Goal: Task Accomplishment & Management: Manage account settings

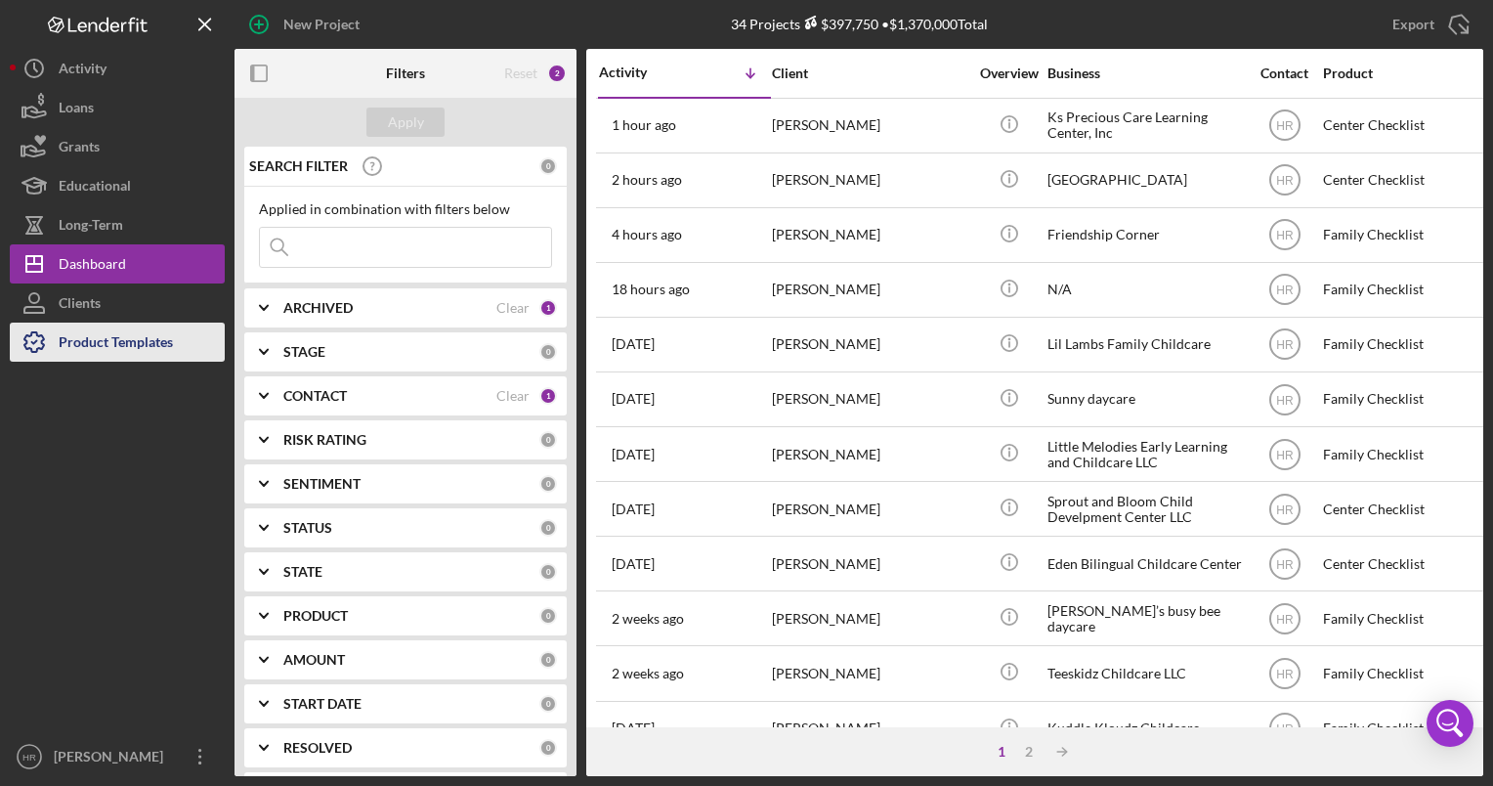
click at [122, 330] on div "Product Templates" at bounding box center [116, 344] width 114 height 44
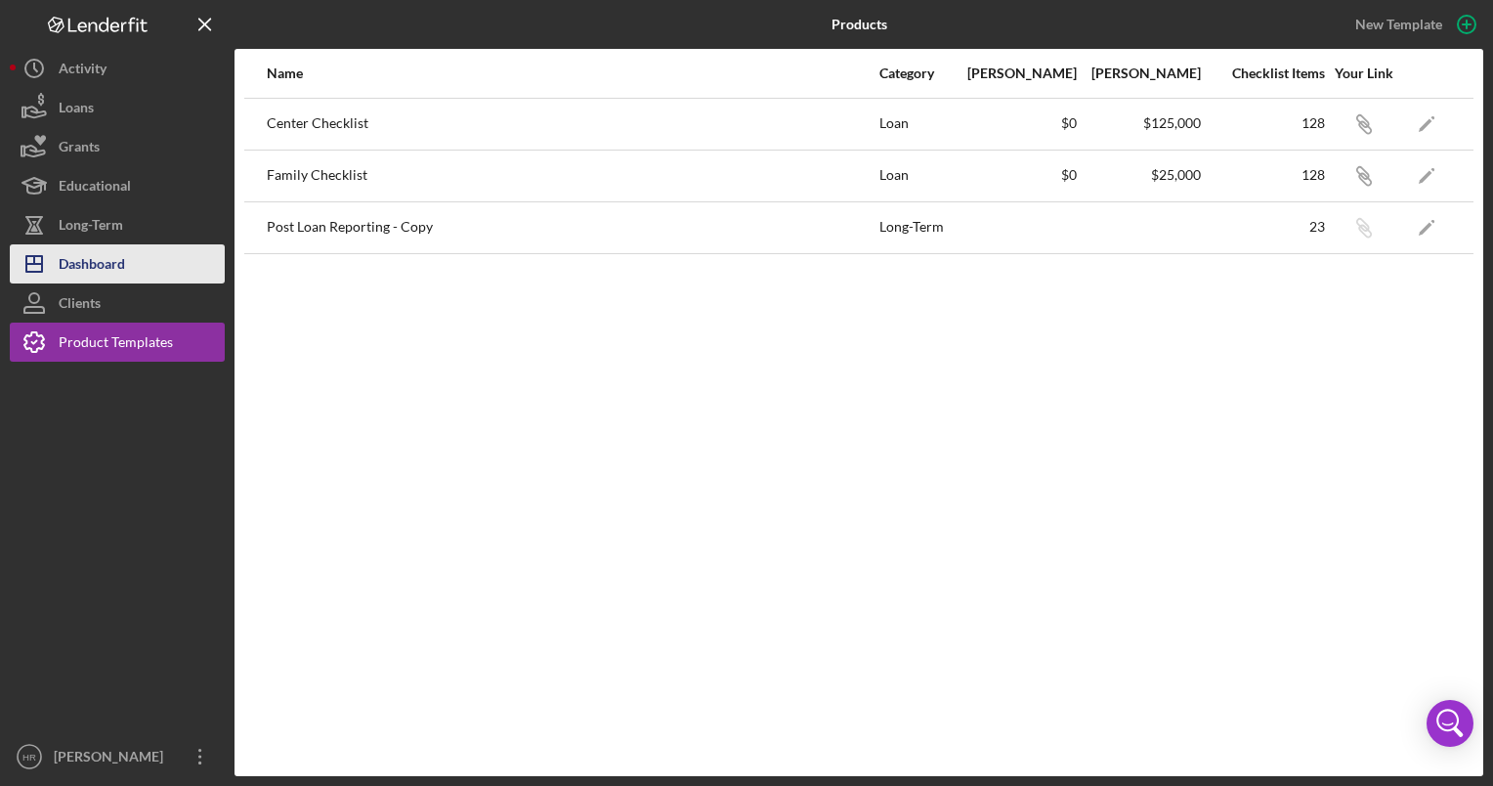
click at [96, 271] on div "Dashboard" at bounding box center [92, 266] width 66 height 44
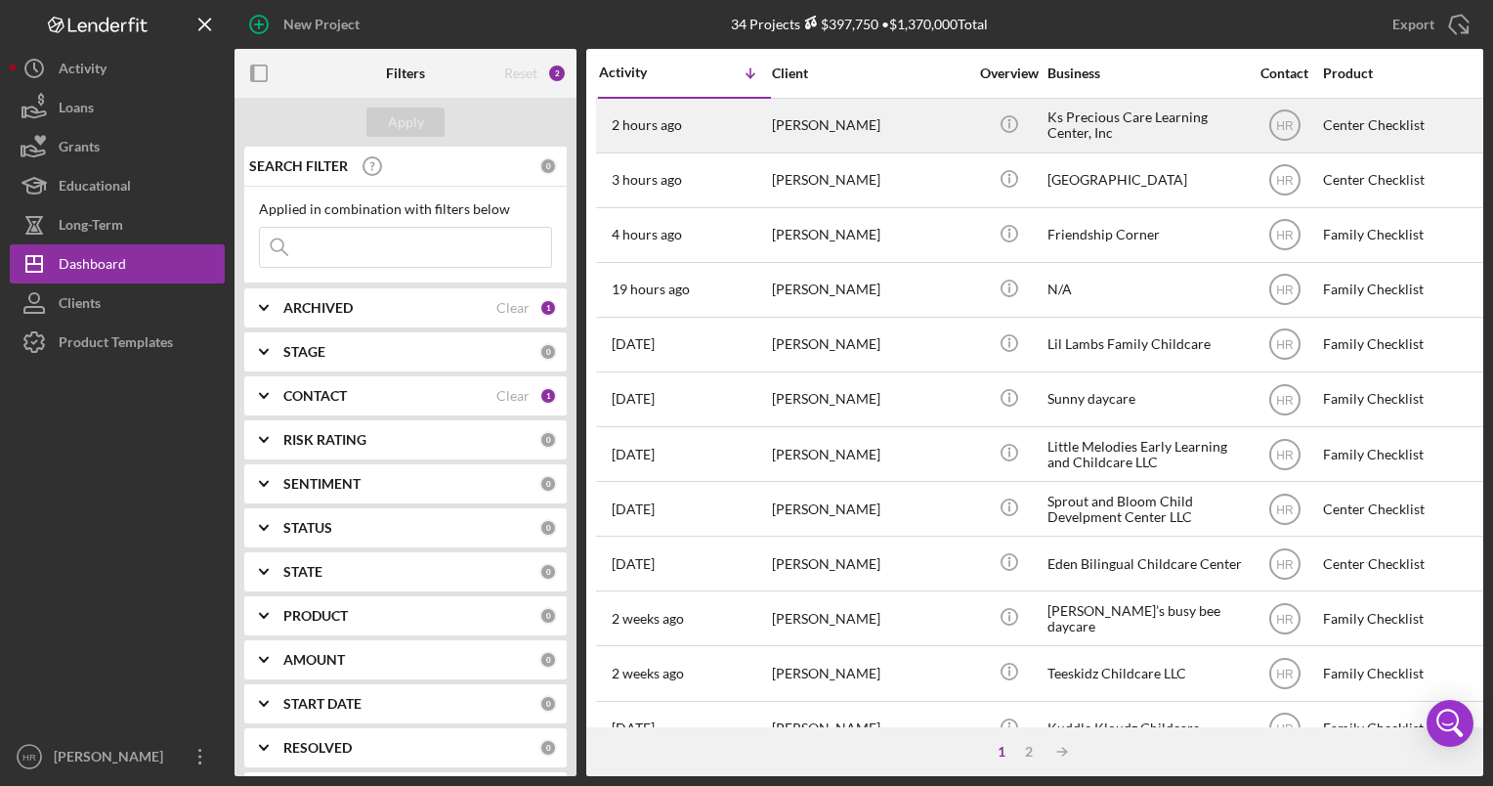
click at [1096, 118] on div "Ks Precious Care Learning Center, Inc" at bounding box center [1144, 126] width 195 height 52
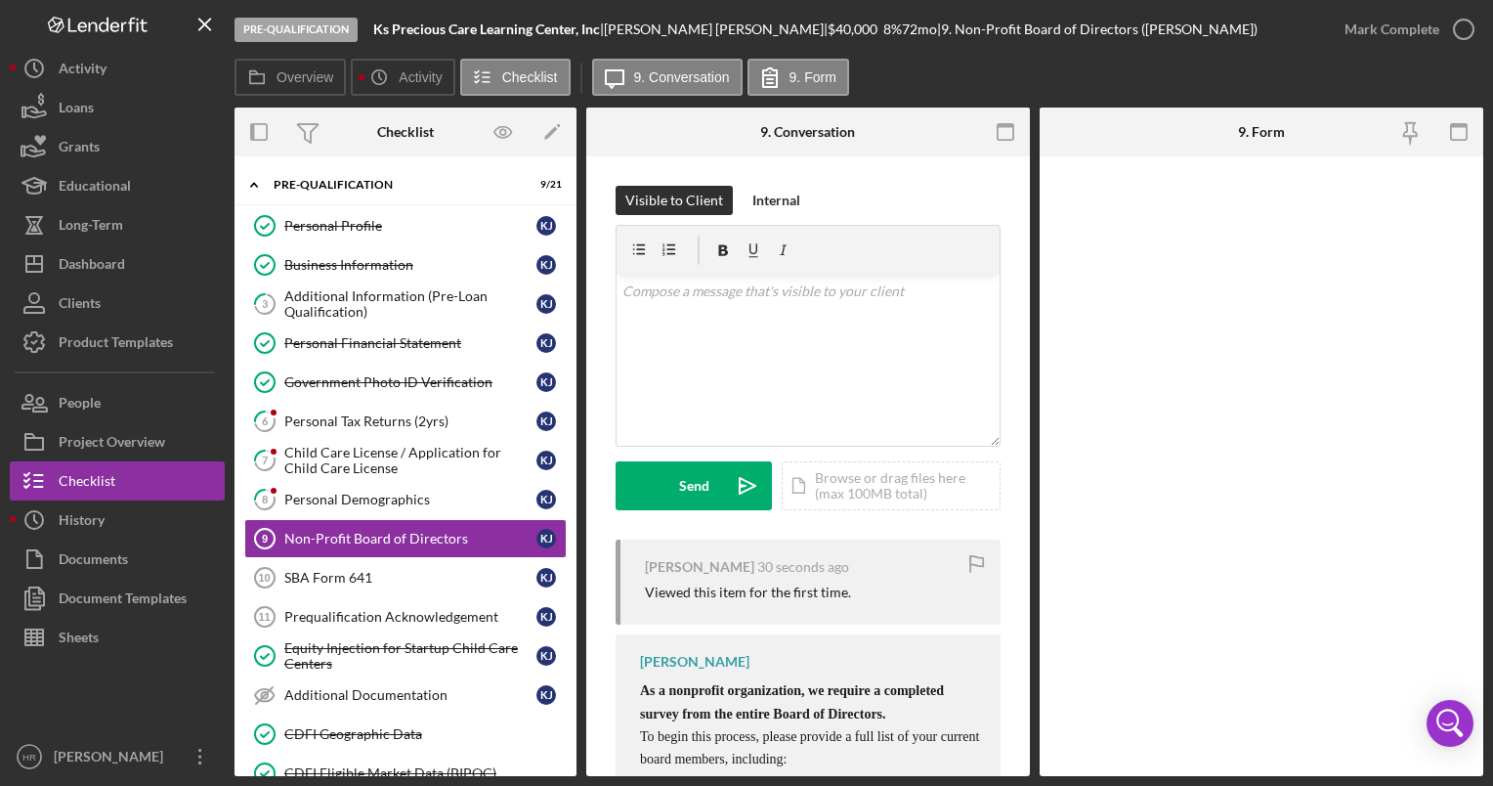
scroll to position [67, 0]
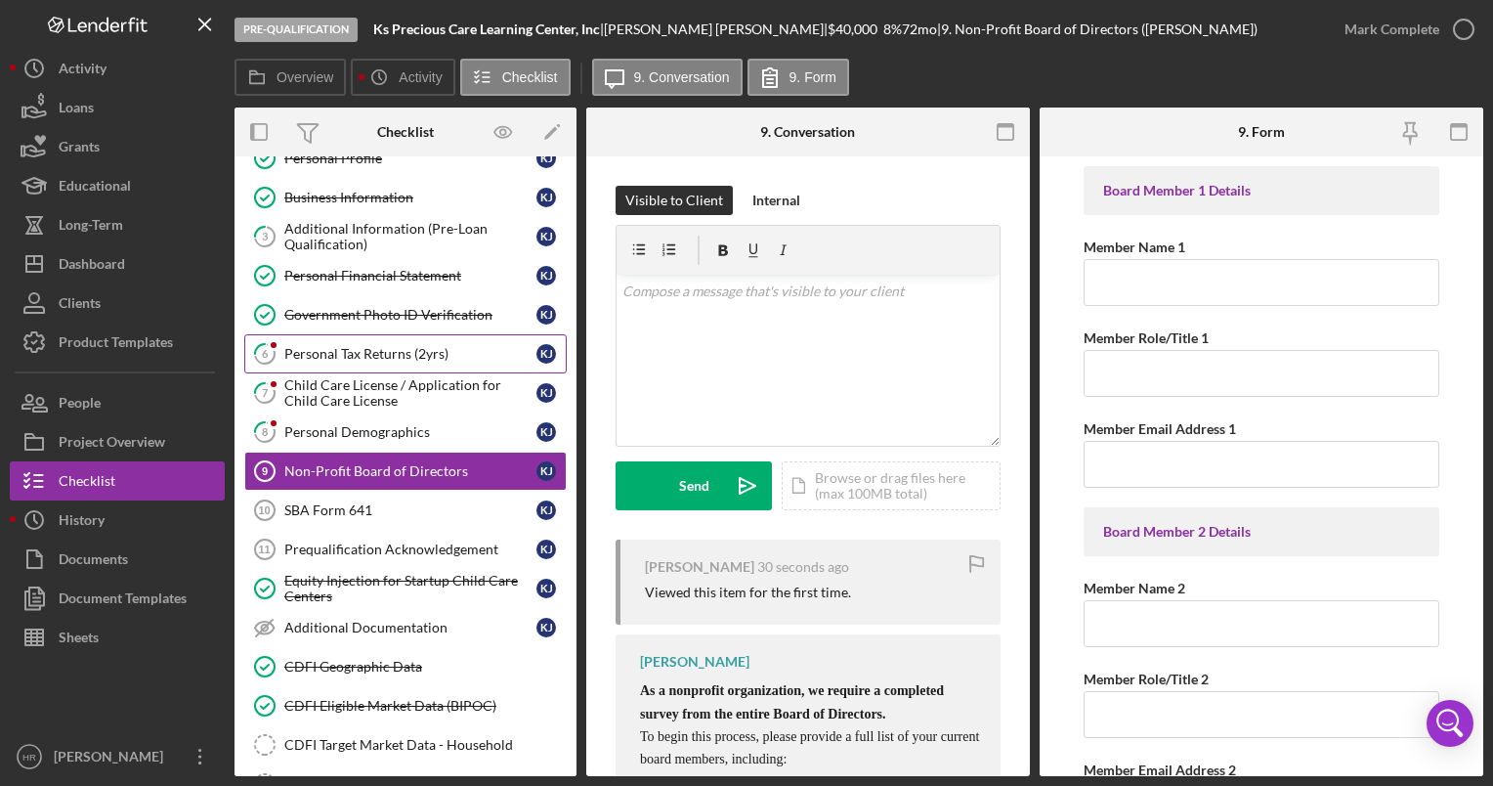
click at [391, 346] on div "Personal Tax Returns (2yrs)" at bounding box center [410, 354] width 252 height 16
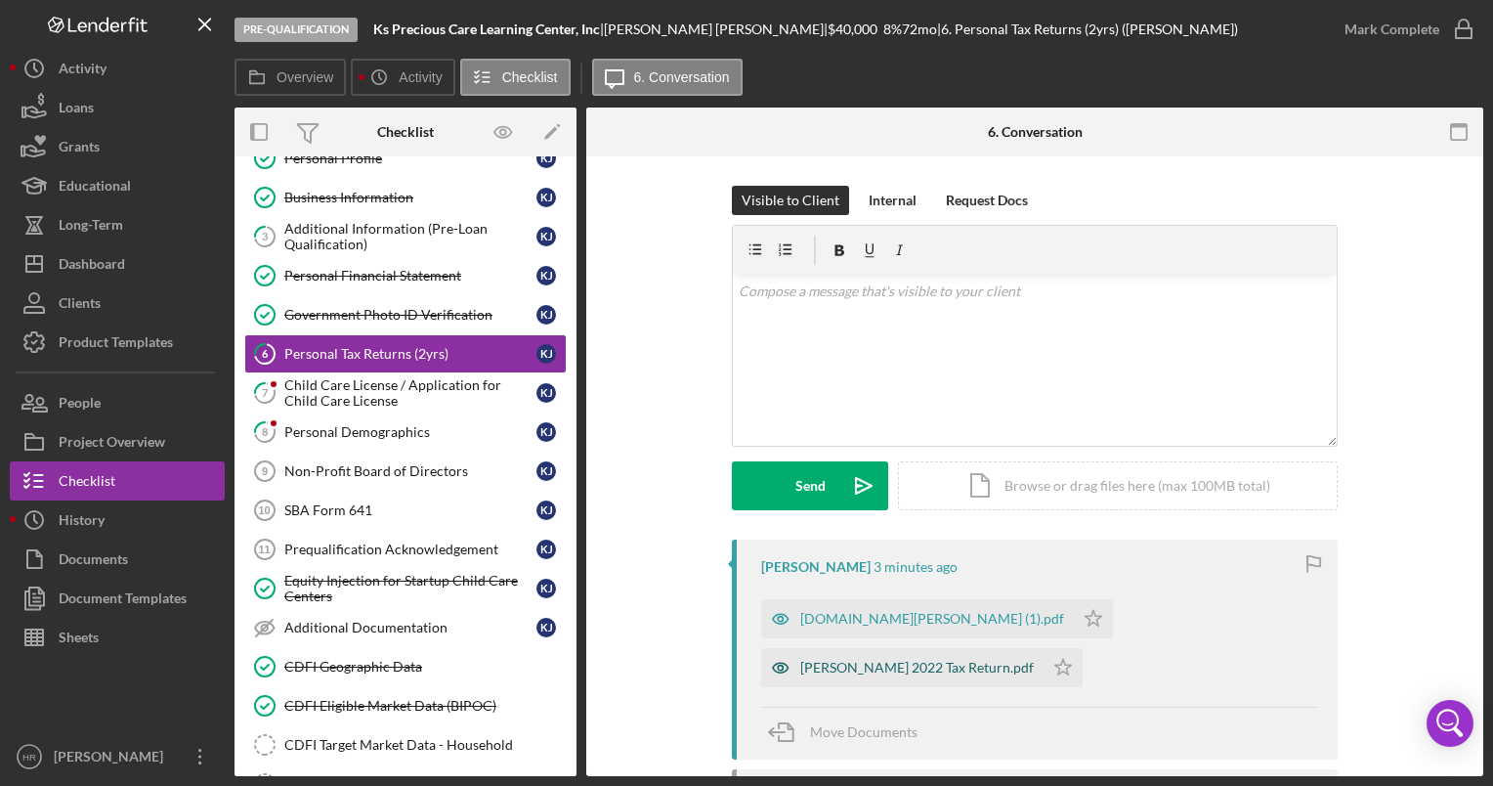
click at [872, 660] on div "[PERSON_NAME] 2022 Tax Return.pdf" at bounding box center [917, 668] width 234 height 16
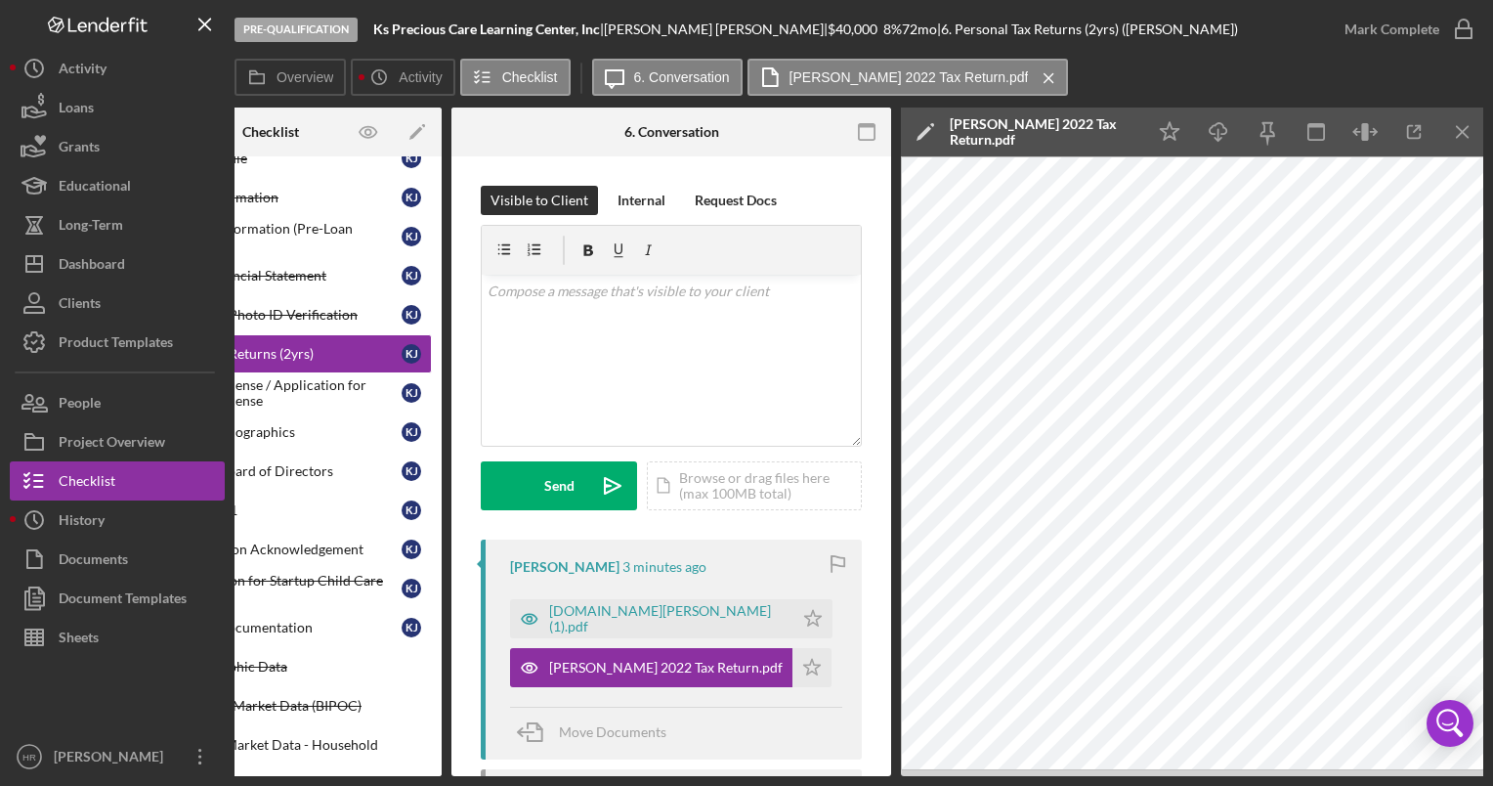
scroll to position [0, 138]
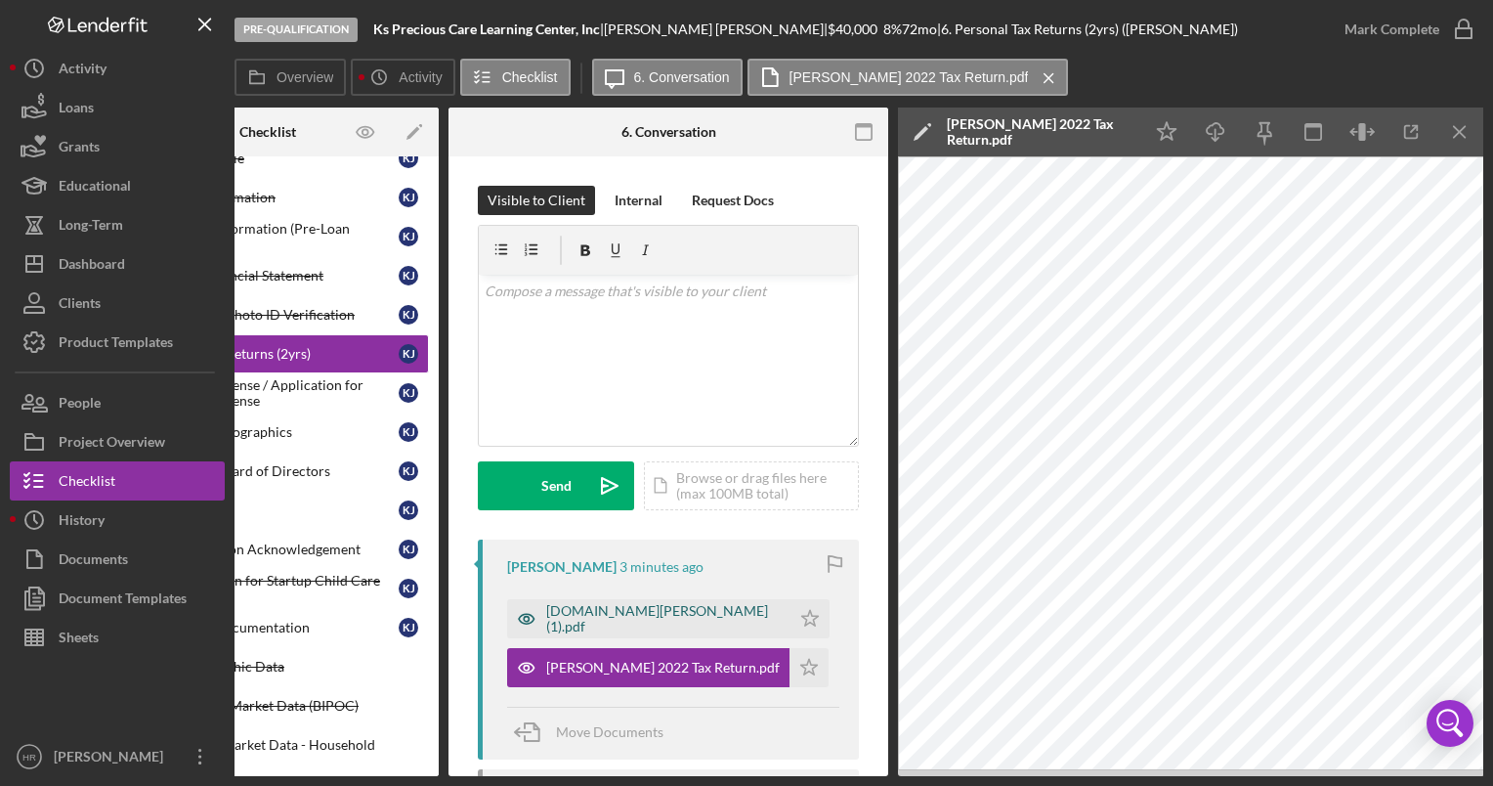
click at [594, 617] on div "[DOMAIN_NAME][PERSON_NAME] (1).pdf" at bounding box center [663, 618] width 234 height 31
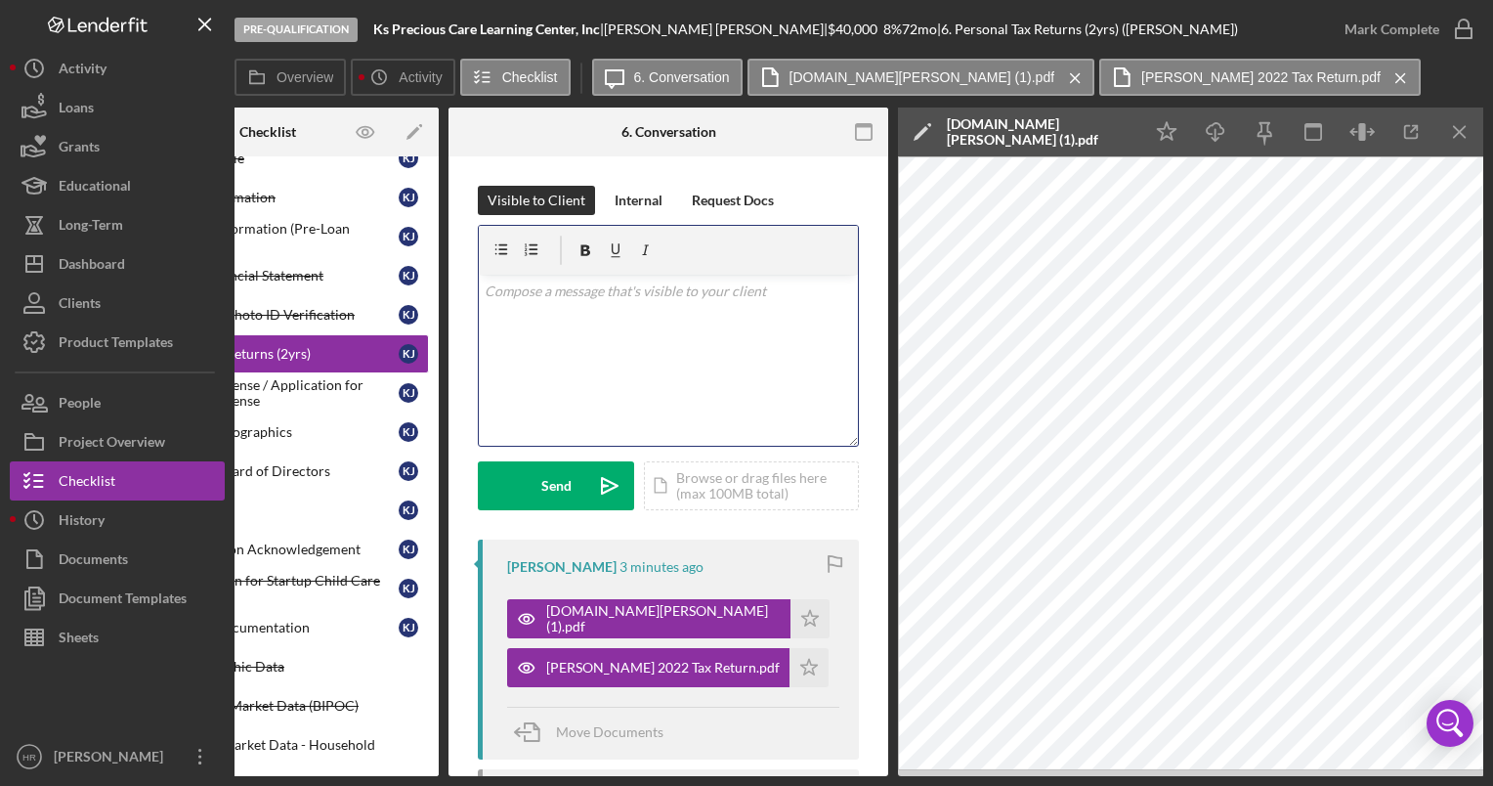
click at [679, 324] on div "v Color teal Color pink Remove color Add row above Add row below Add column bef…" at bounding box center [668, 360] width 379 height 171
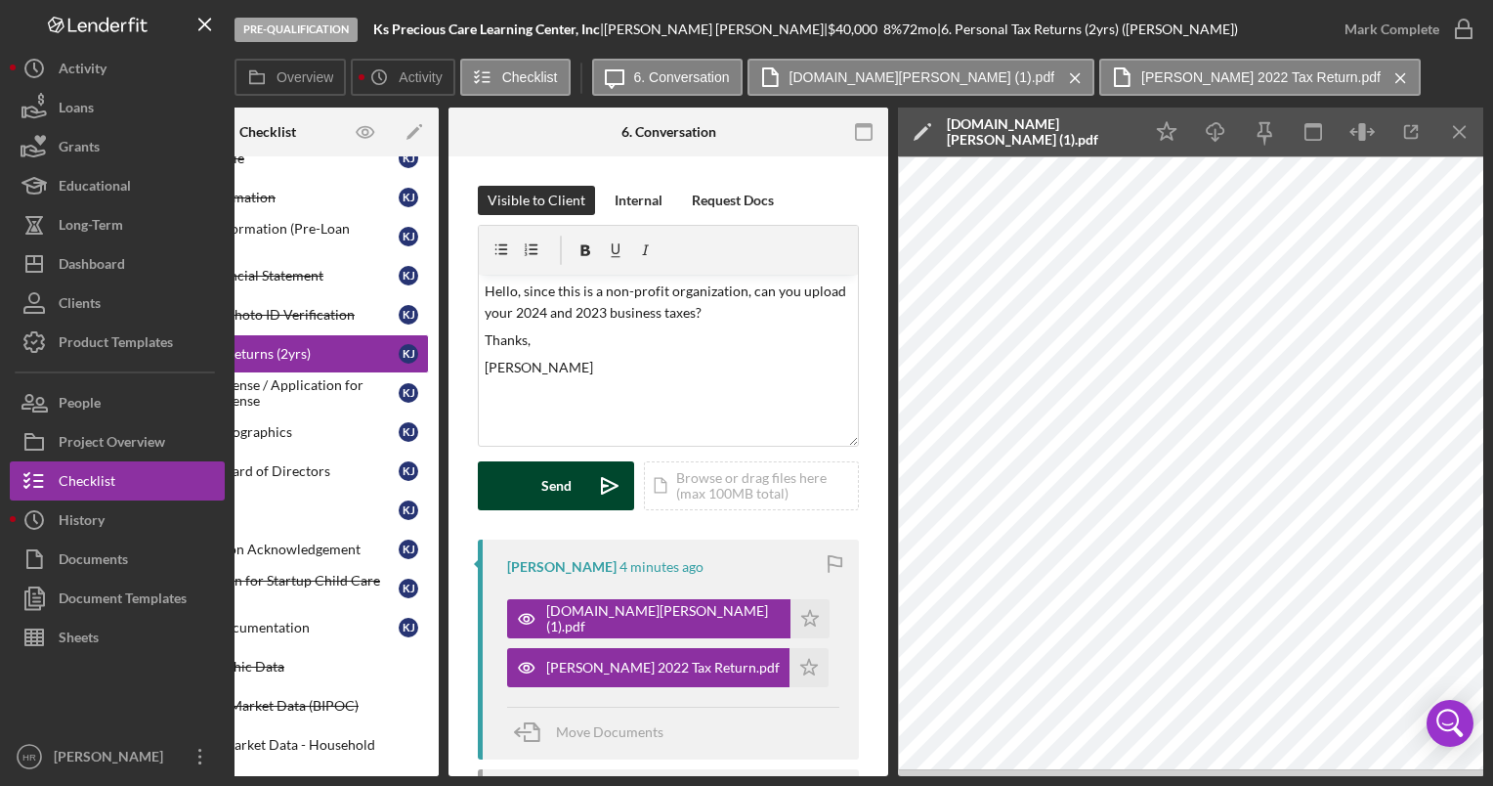
click at [559, 481] on div "Send" at bounding box center [556, 485] width 30 height 49
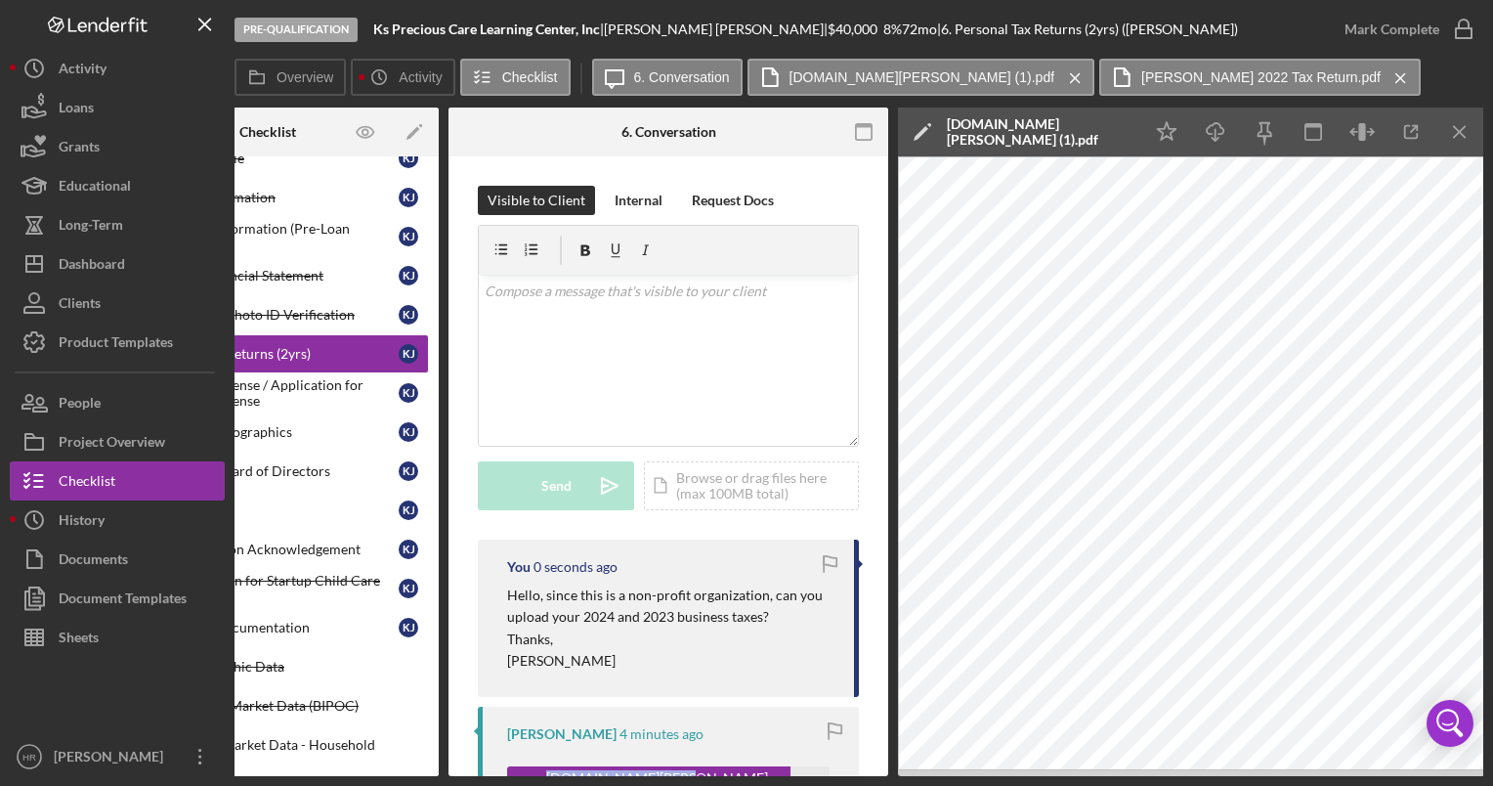
drag, startPoint x: 653, startPoint y: 775, endPoint x: 476, endPoint y: 772, distance: 176.9
click at [476, 772] on div "Overview Internal Workflow Stage Pre-Qualification Icon/Dropdown Arrow Archive …" at bounding box center [858, 441] width 1249 height 668
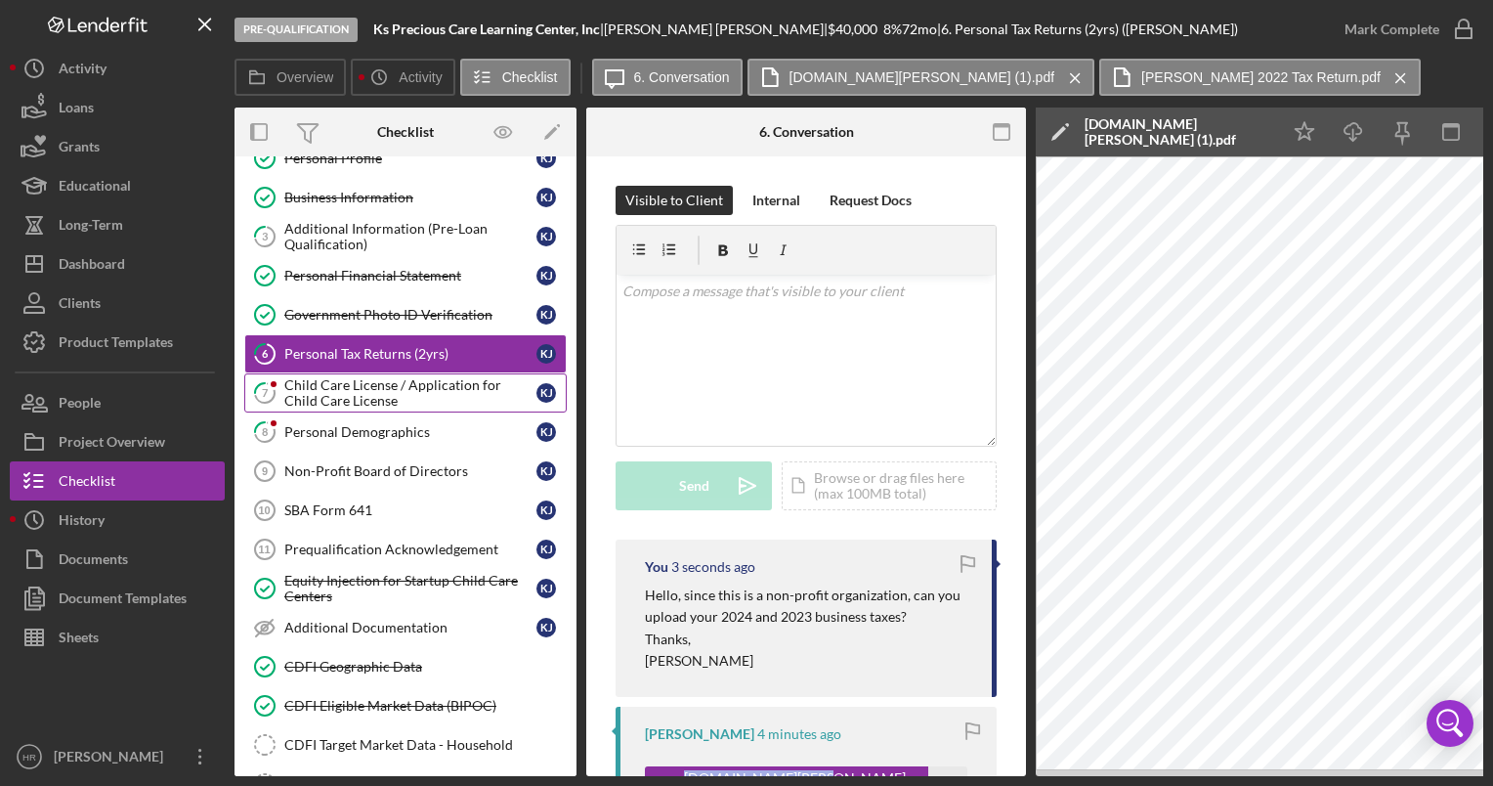
click at [350, 389] on div "Child Care License / Application for Child Care License" at bounding box center [410, 392] width 252 height 31
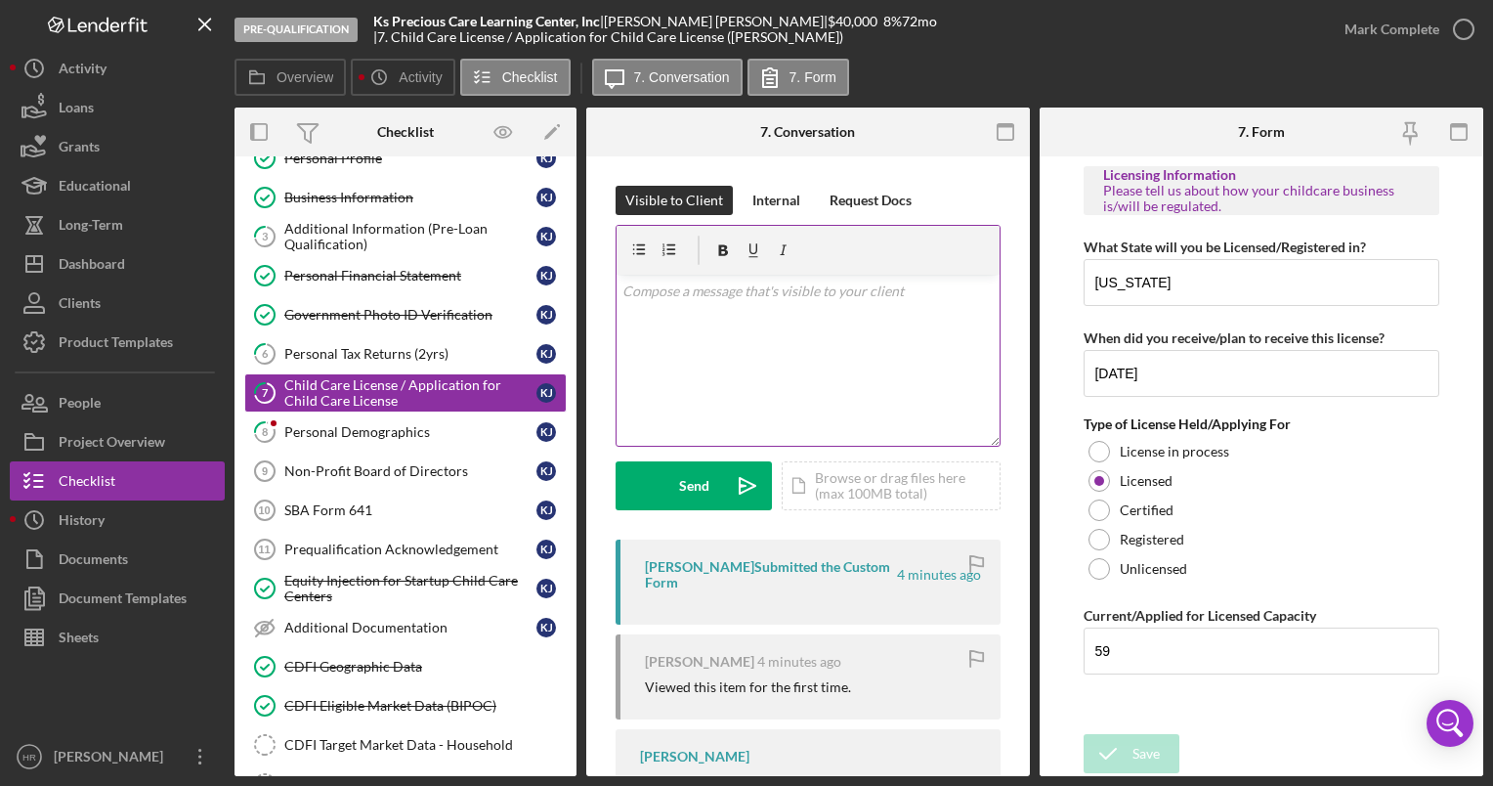
click at [691, 321] on div "v Color teal Color pink Remove color Add row above Add row below Add column bef…" at bounding box center [808, 360] width 383 height 171
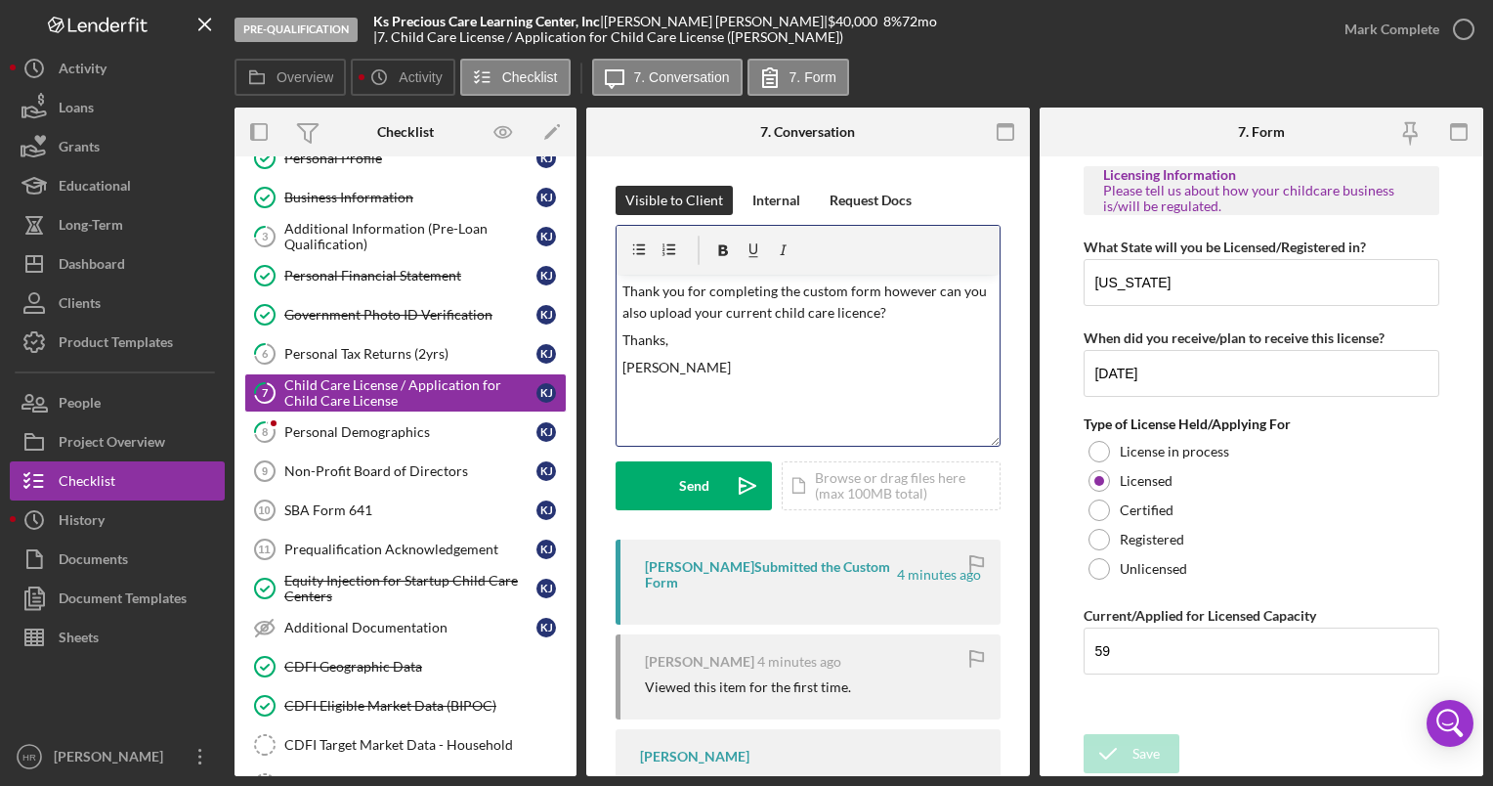
click at [841, 302] on p "Thank you for completing the custom form however can you also upload your curre…" at bounding box center [808, 302] width 372 height 44
click at [775, 373] on p "[PERSON_NAME]" at bounding box center [808, 367] width 372 height 21
click at [643, 485] on button "Send Icon/icon-invite-send" at bounding box center [694, 485] width 156 height 49
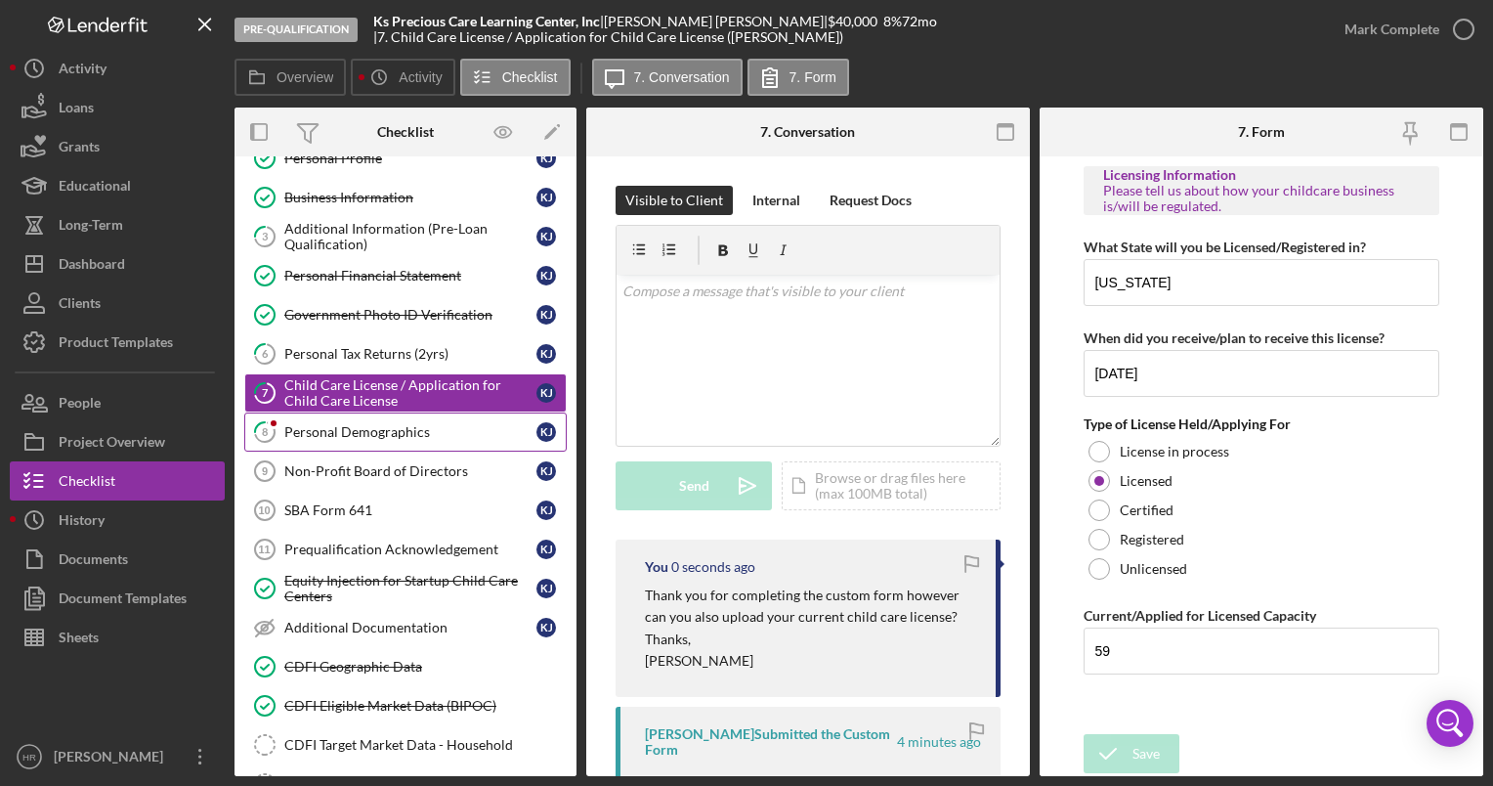
click at [320, 424] on div "Personal Demographics" at bounding box center [410, 432] width 252 height 16
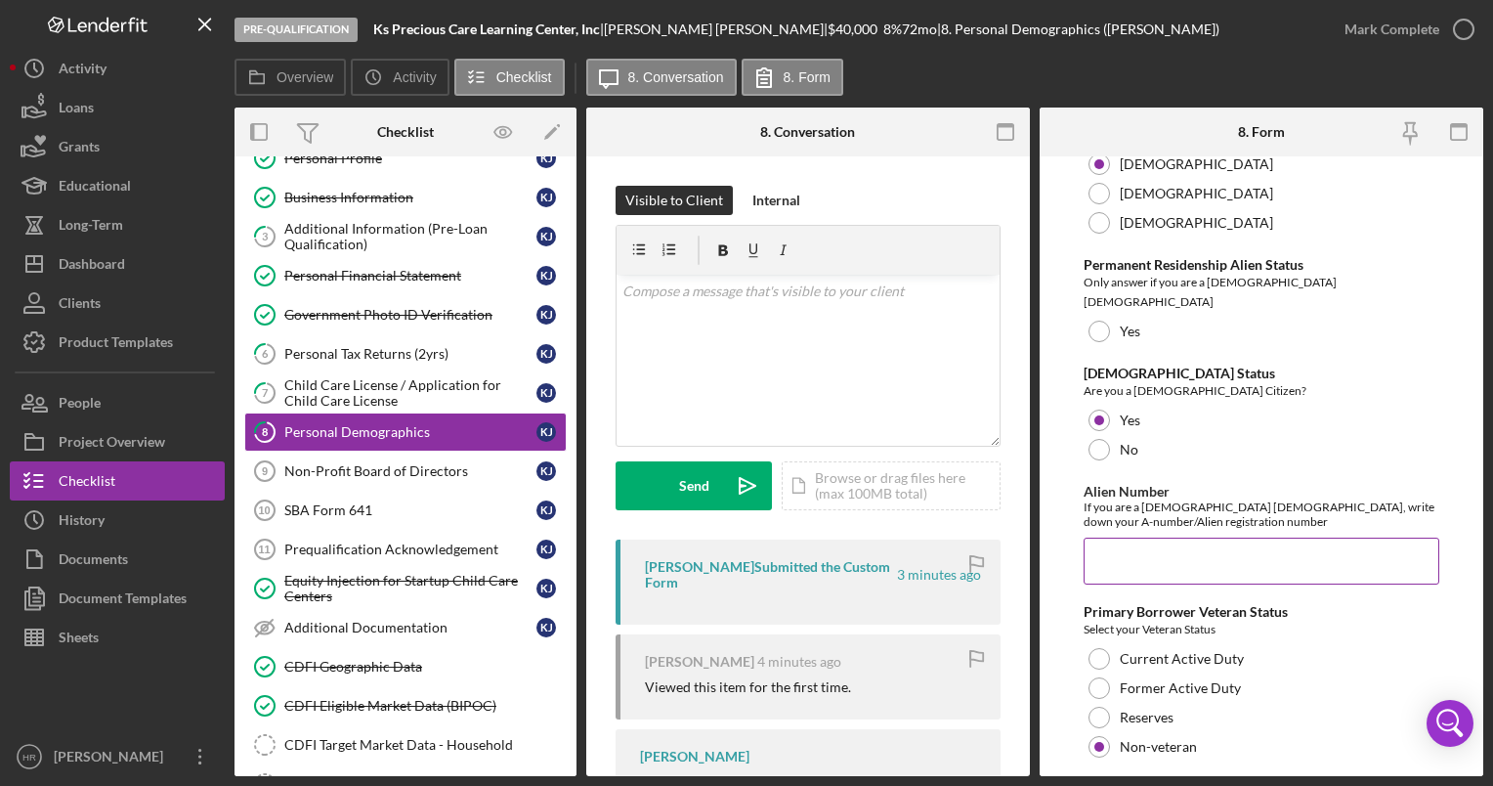
scroll to position [2133, 0]
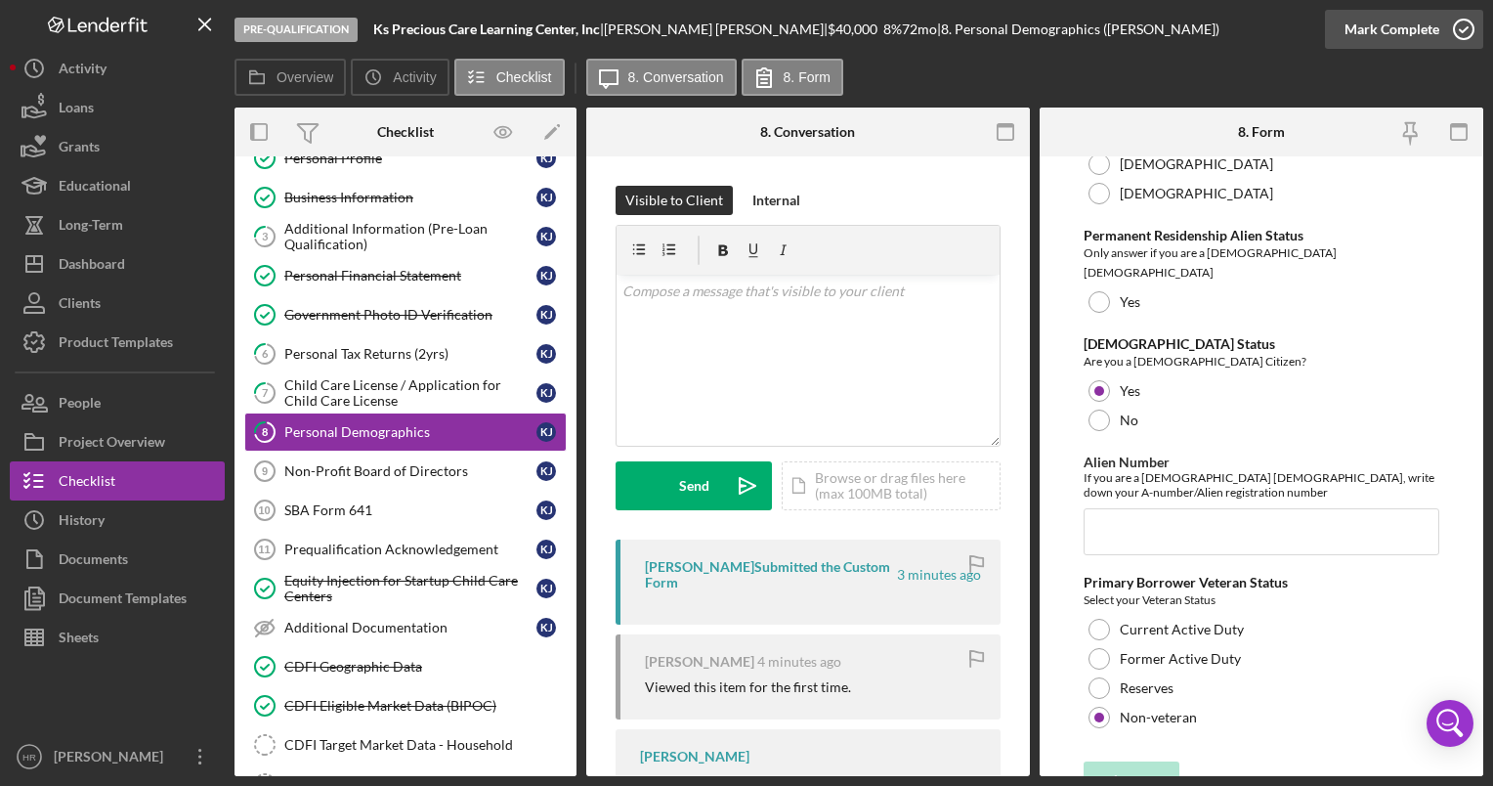
click at [1467, 20] on icon "button" at bounding box center [1463, 29] width 49 height 49
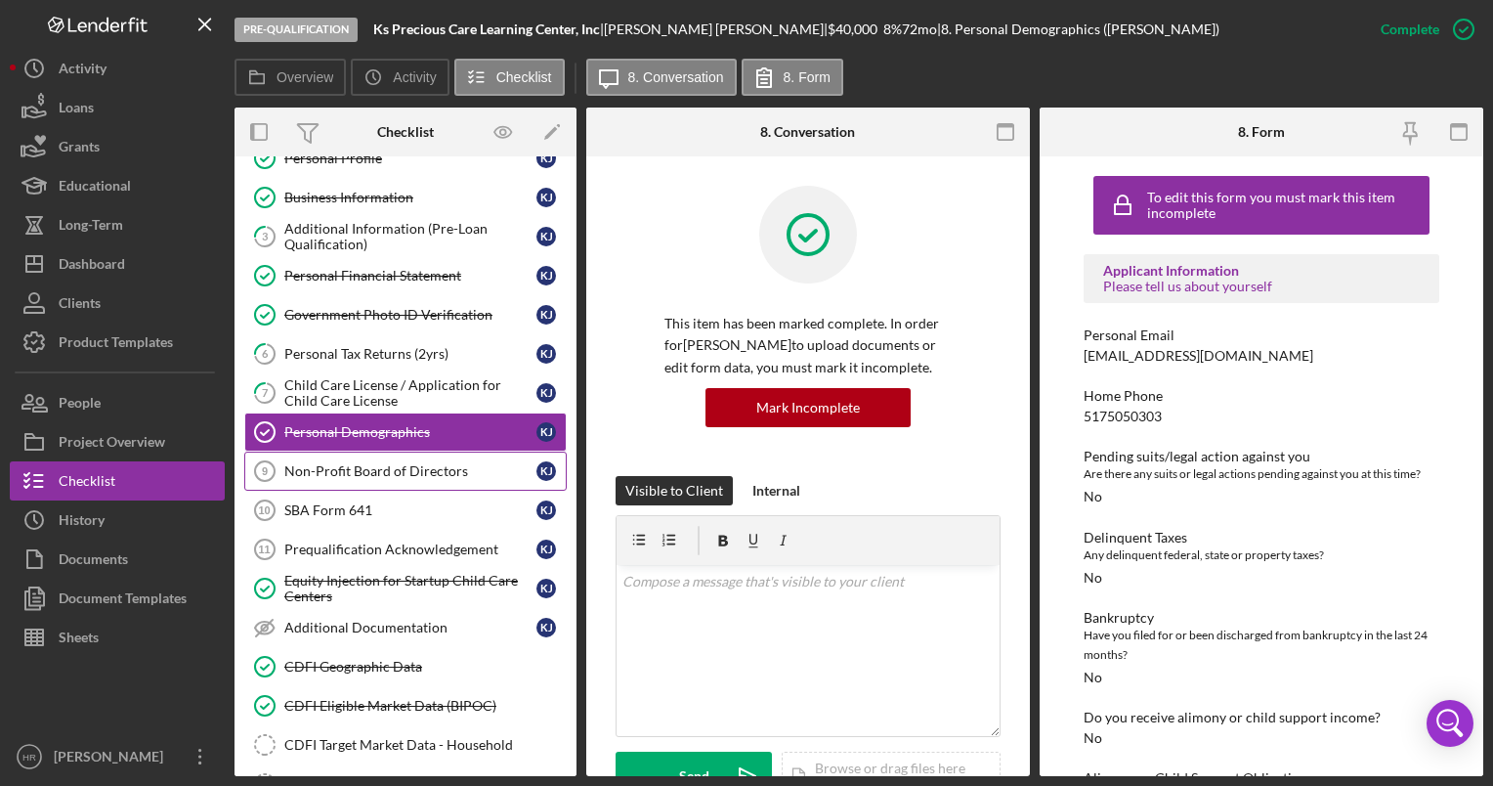
click at [345, 467] on div "Non-Profit Board of Directors" at bounding box center [410, 471] width 252 height 16
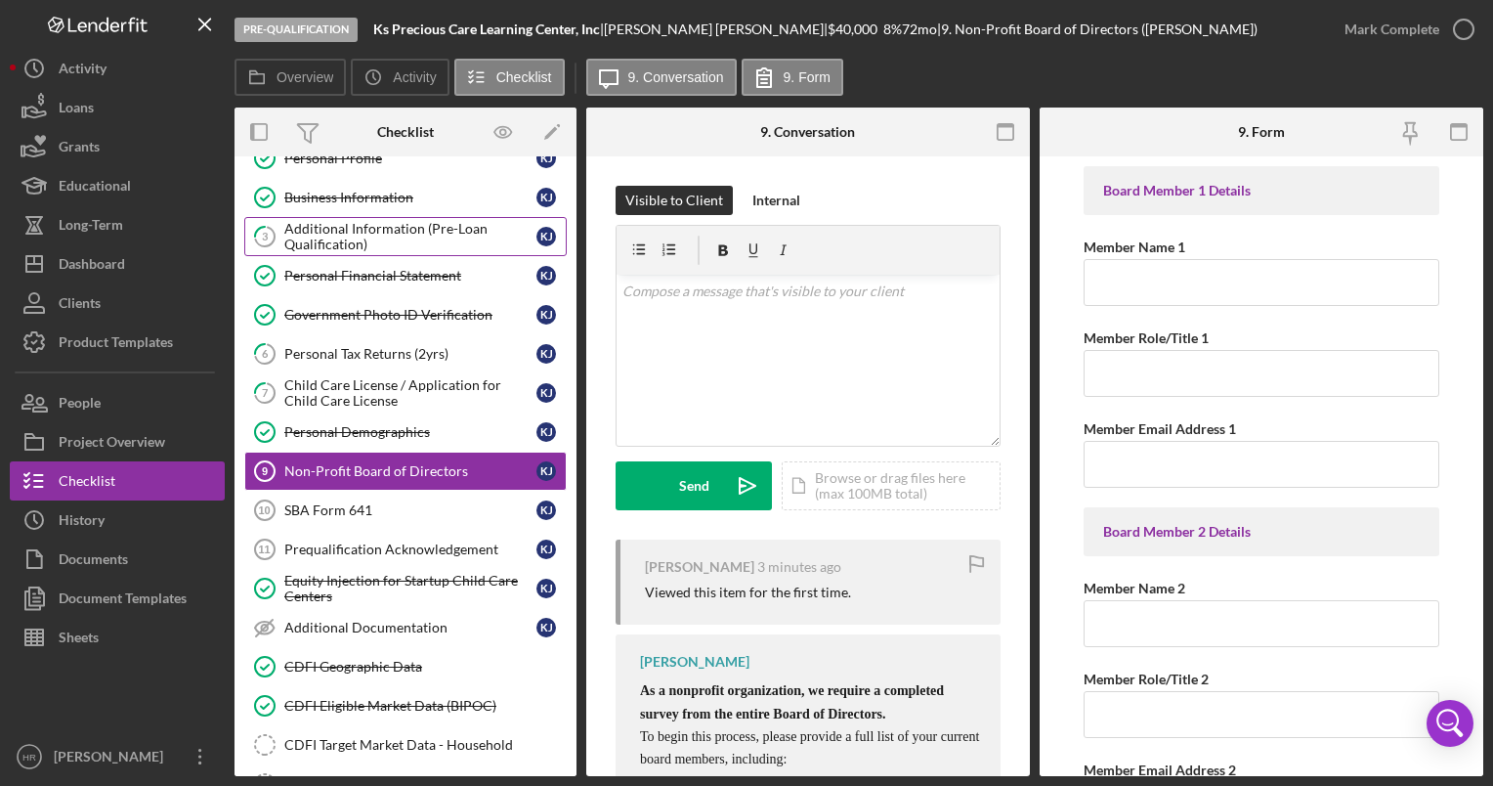
click at [359, 238] on div "Additional Information (Pre-Loan Qualification)" at bounding box center [410, 236] width 252 height 31
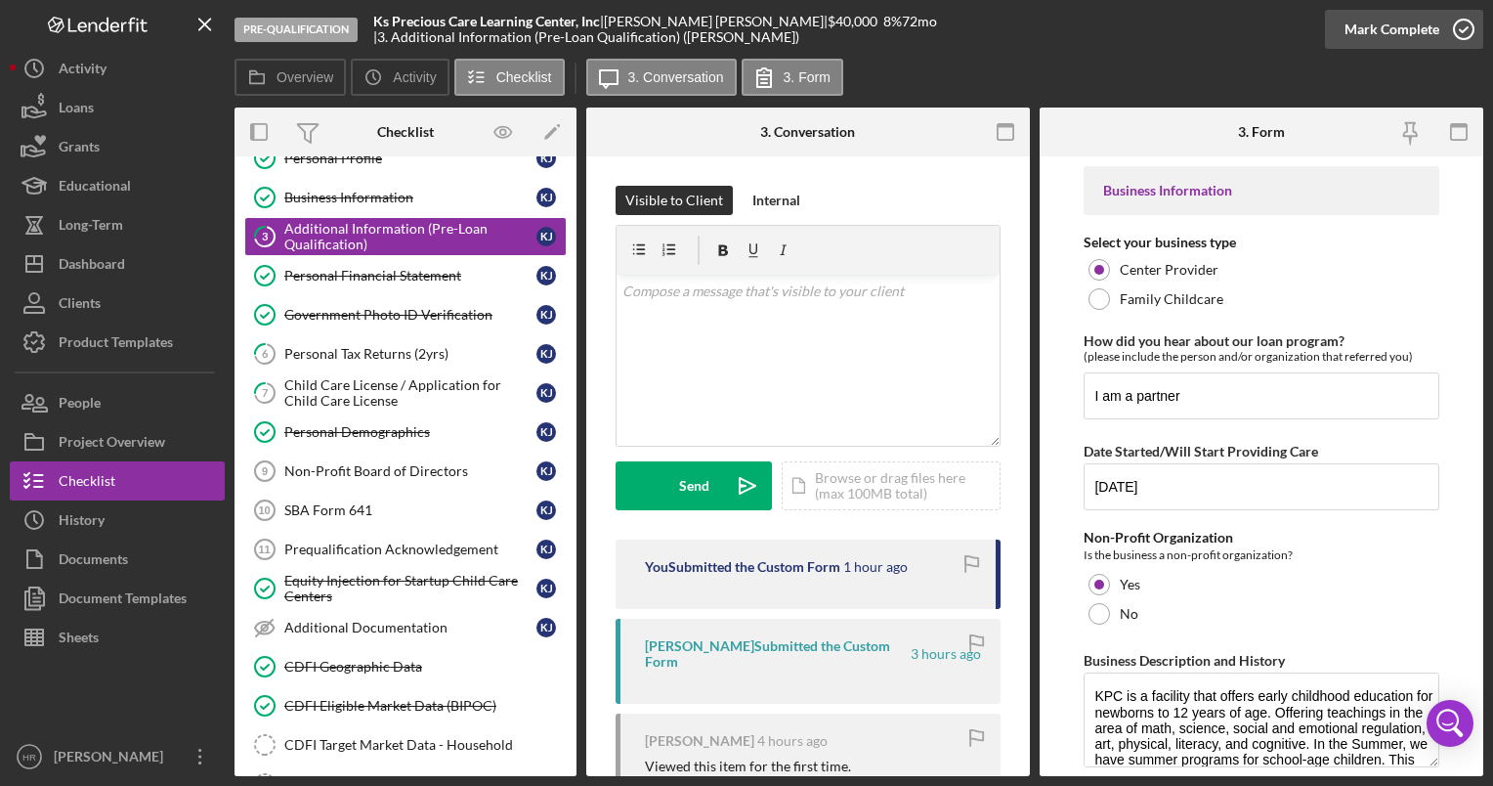
click at [1458, 27] on icon "button" at bounding box center [1463, 29] width 49 height 49
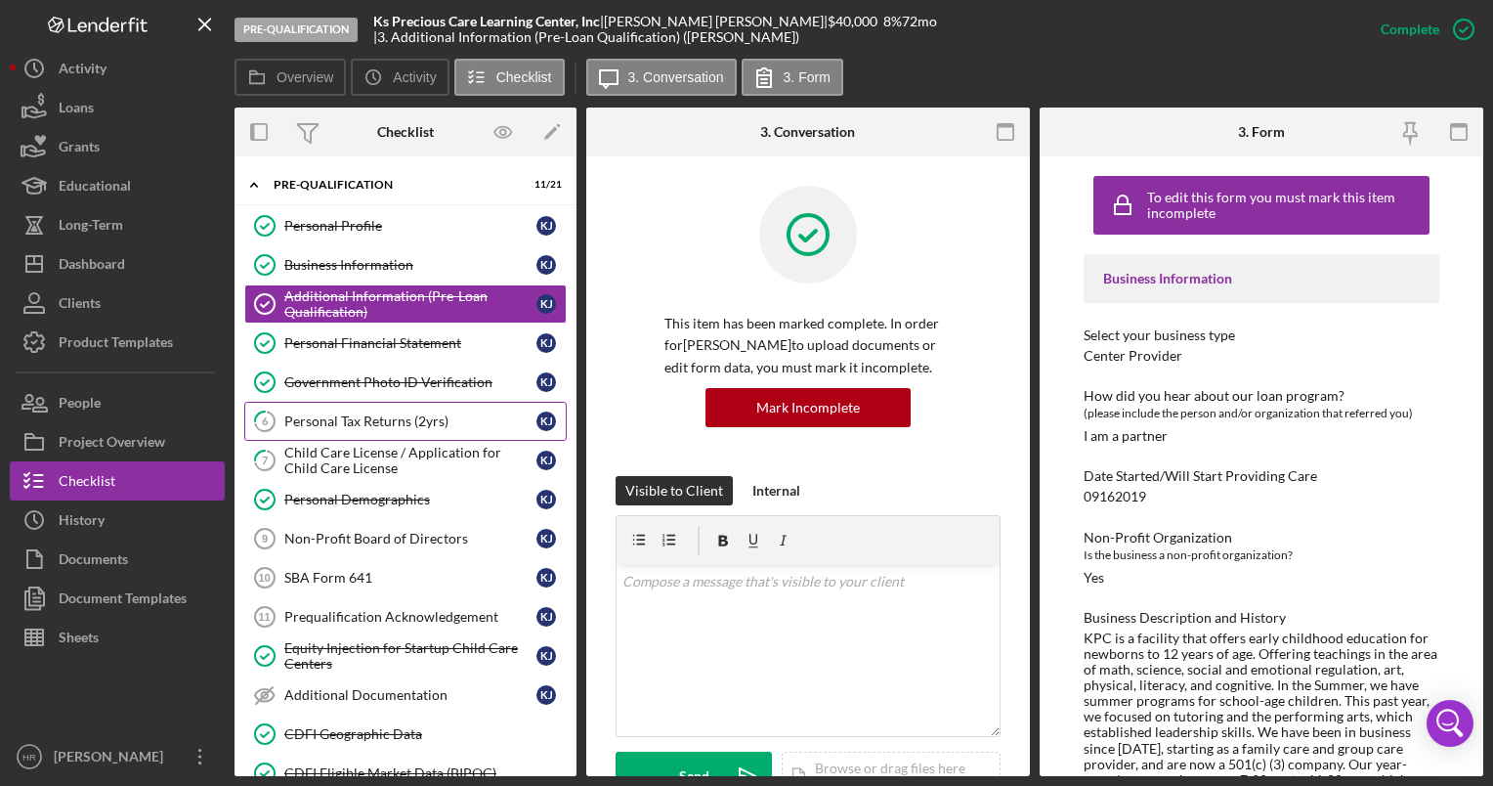
click at [317, 426] on div "Personal Tax Returns (2yrs)" at bounding box center [410, 421] width 252 height 16
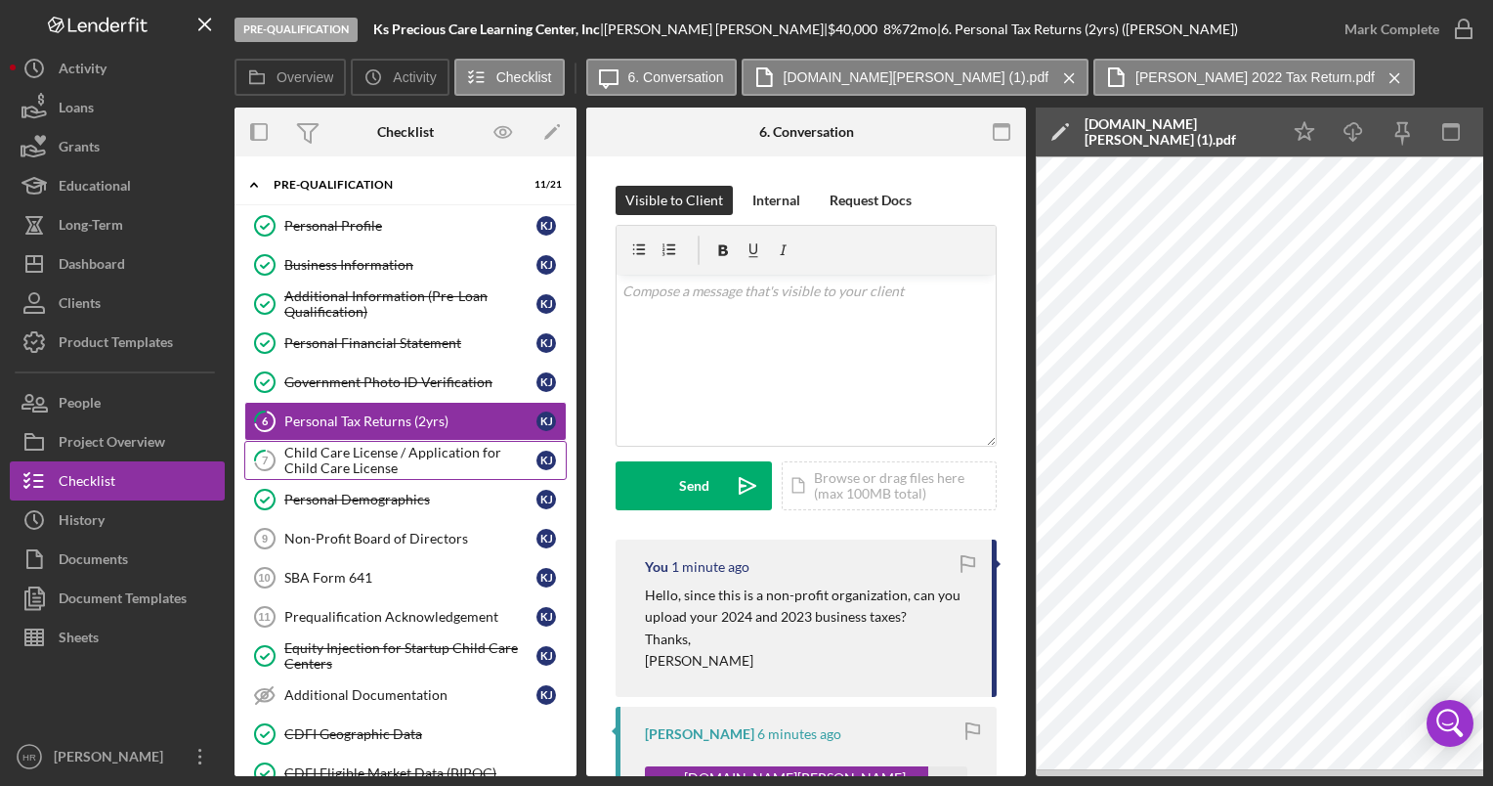
click at [341, 464] on div "Child Care License / Application for Child Care License" at bounding box center [410, 460] width 252 height 31
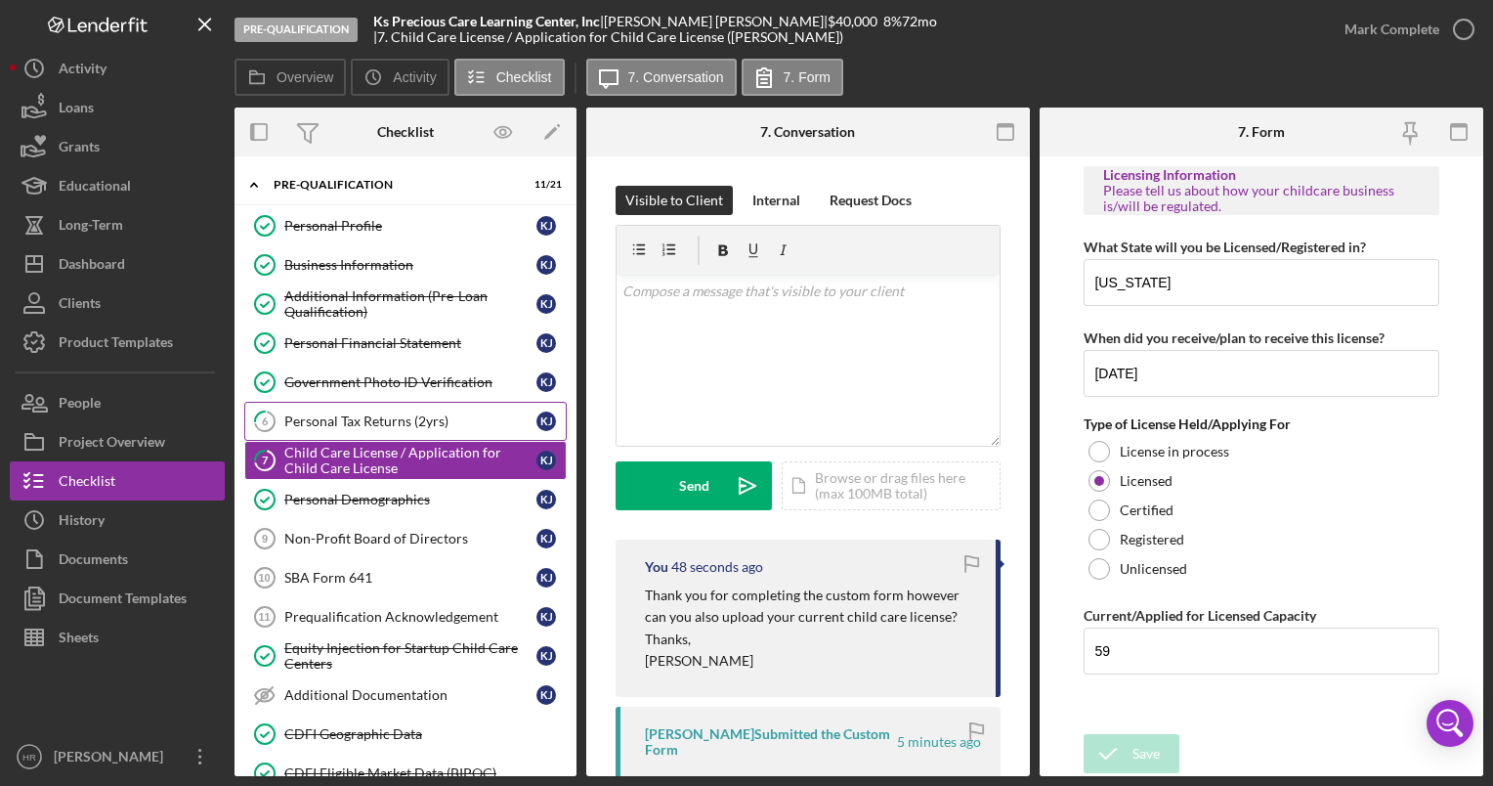
click at [339, 422] on div "Personal Tax Returns (2yrs)" at bounding box center [410, 421] width 252 height 16
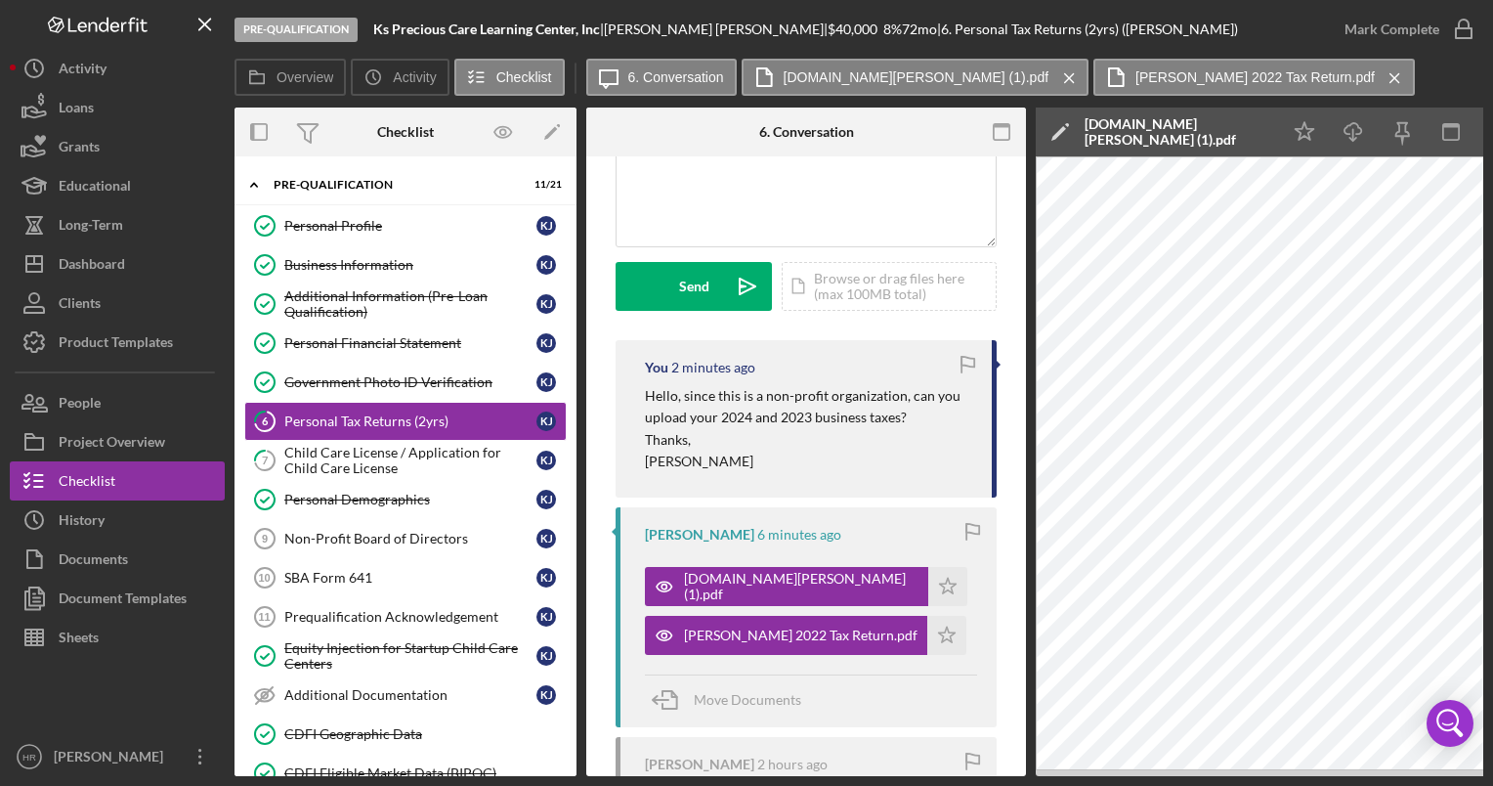
scroll to position [489, 0]
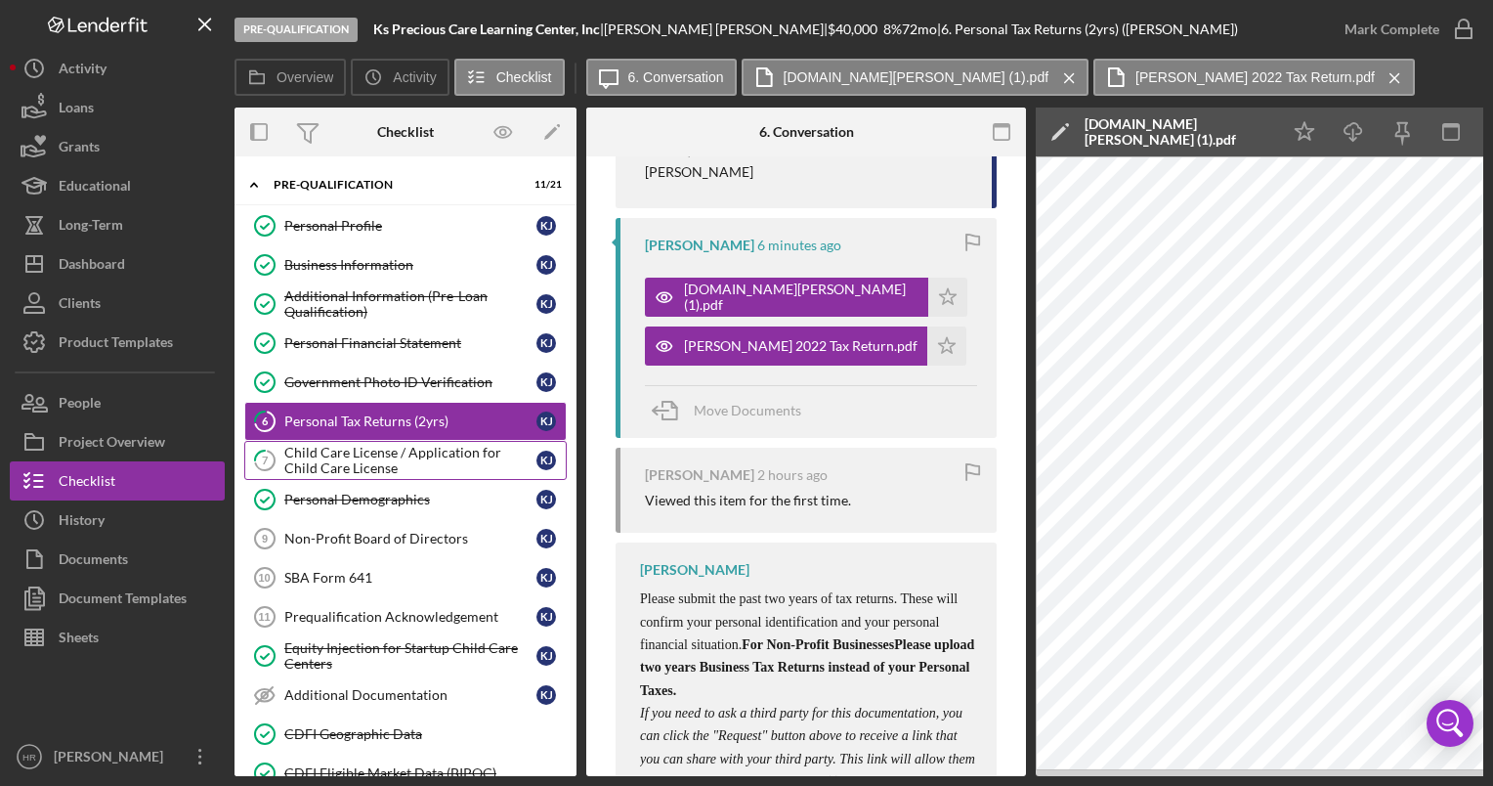
click at [365, 453] on div "Child Care License / Application for Child Care License" at bounding box center [410, 460] width 252 height 31
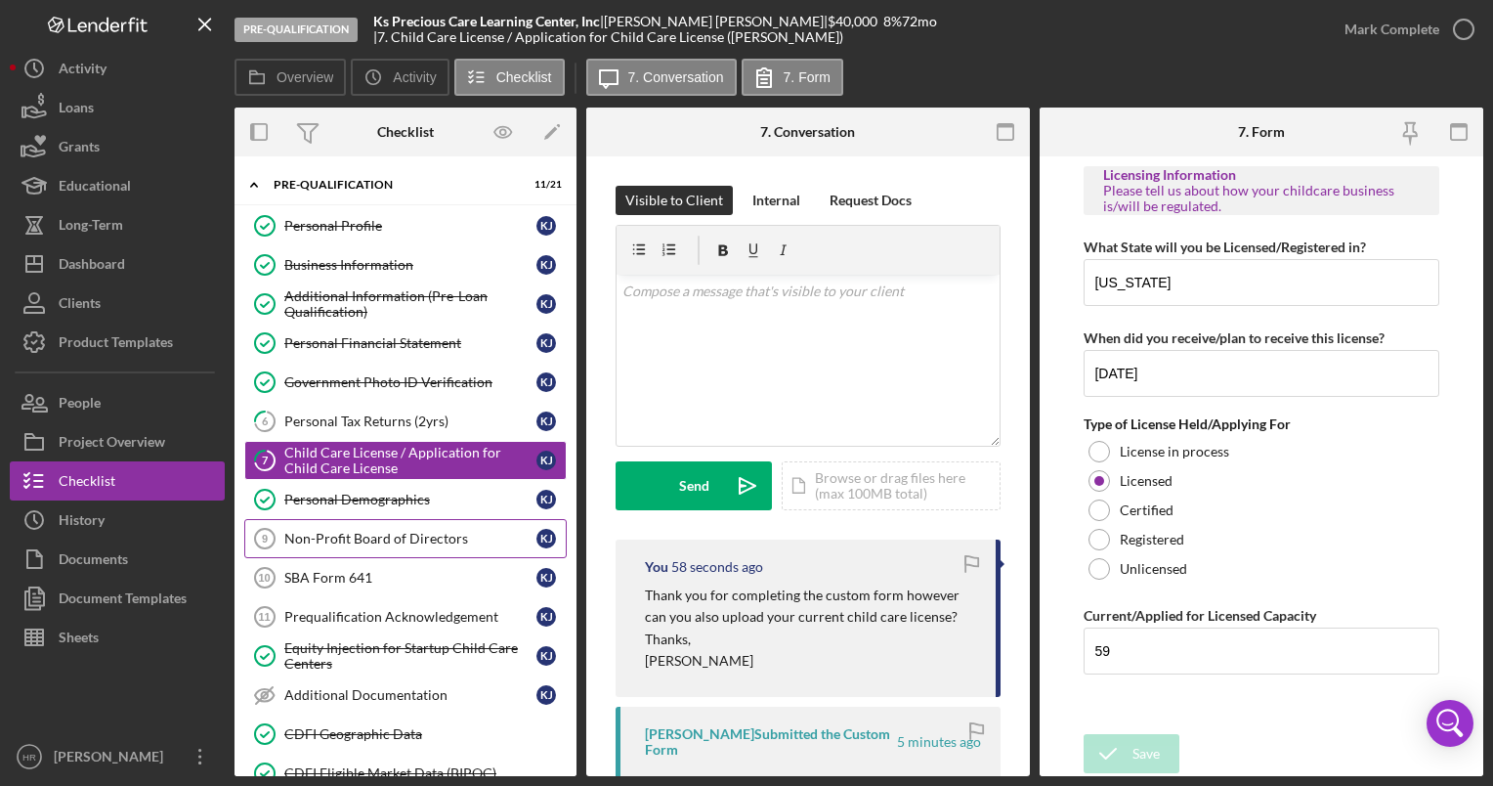
click at [344, 533] on div "Non-Profit Board of Directors" at bounding box center [410, 539] width 252 height 16
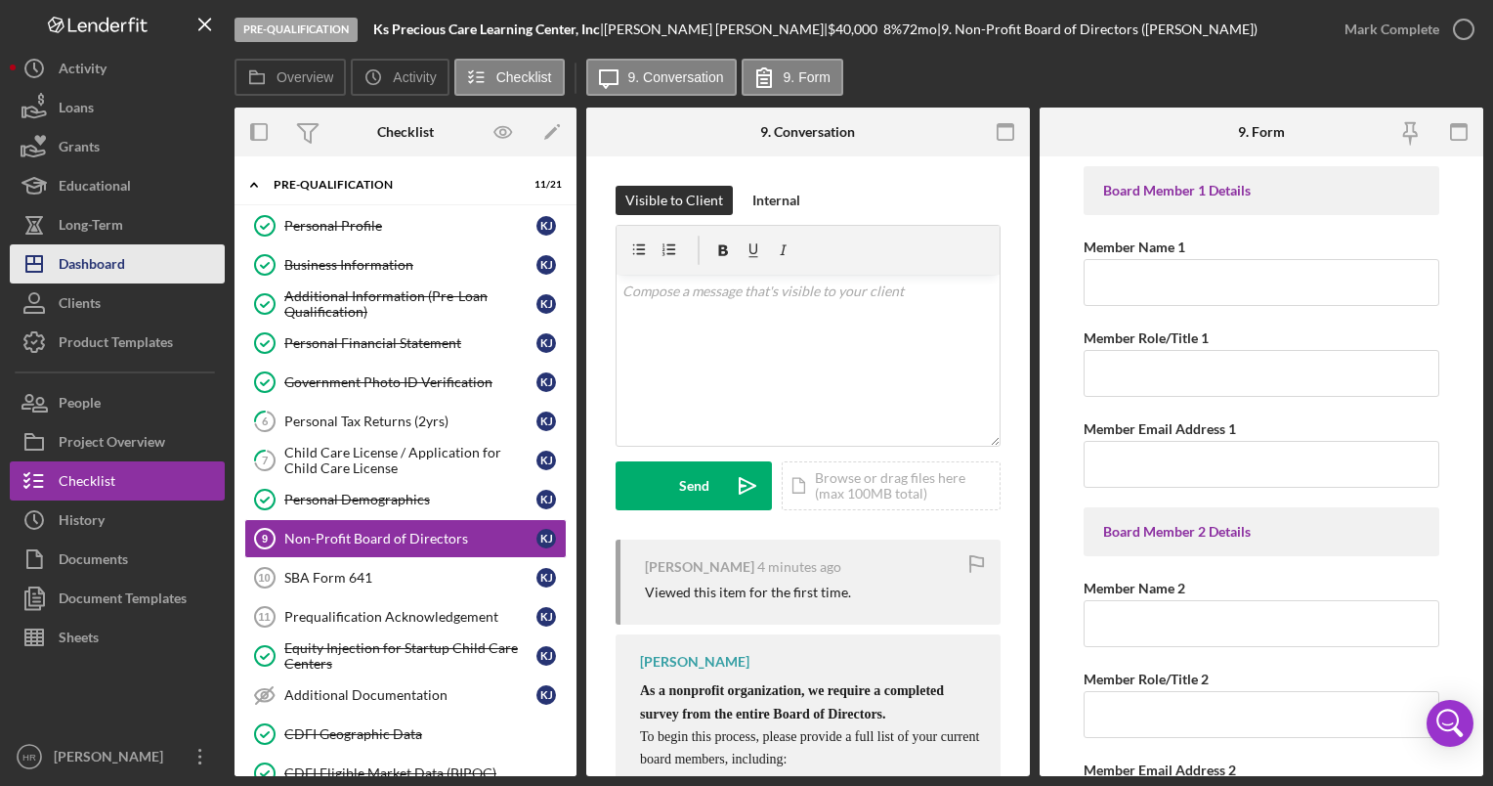
click at [108, 254] on div "Dashboard" at bounding box center [92, 266] width 66 height 44
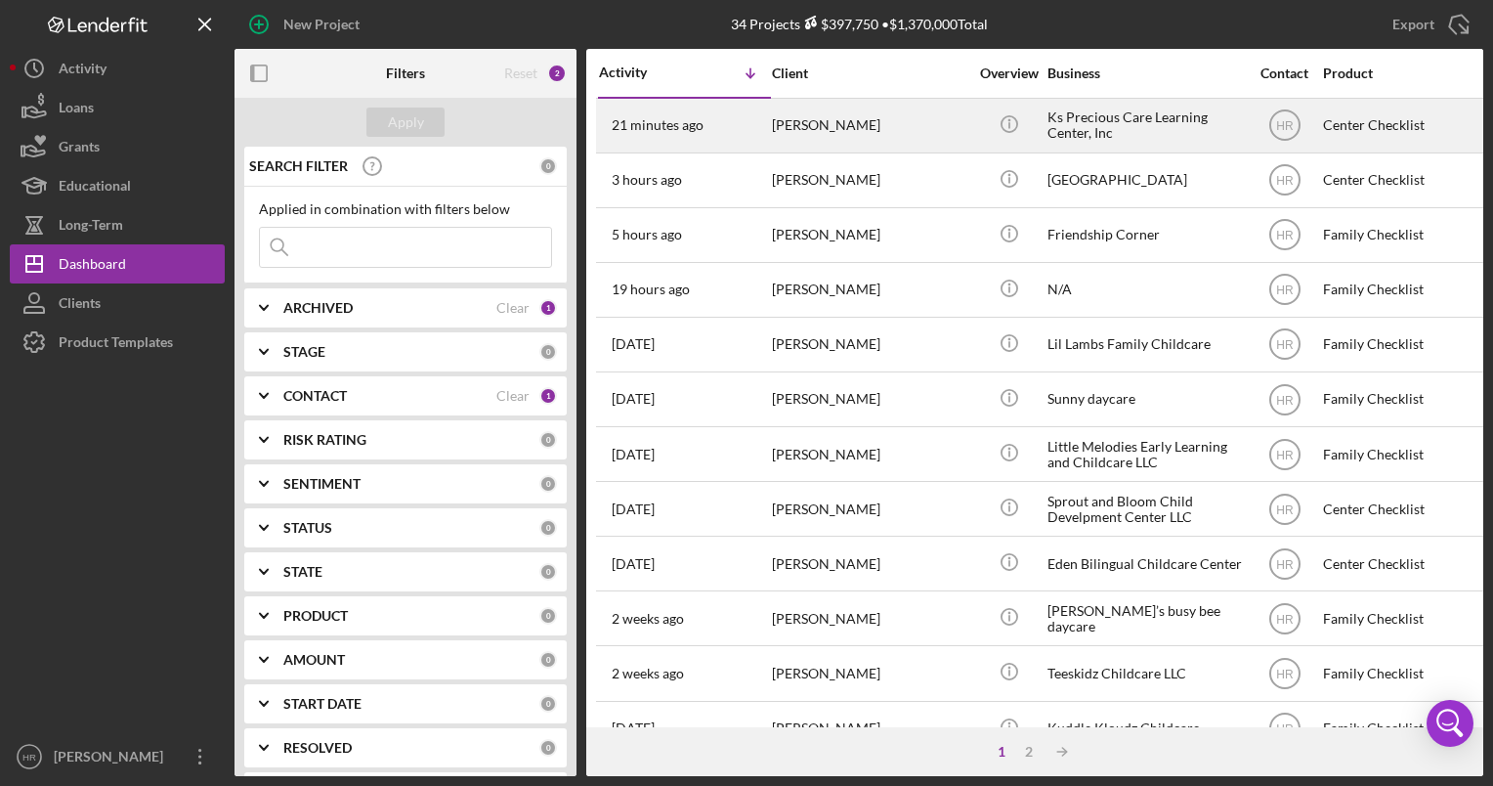
click at [1186, 139] on div "Ks Precious Care Learning Center, Inc" at bounding box center [1144, 126] width 195 height 52
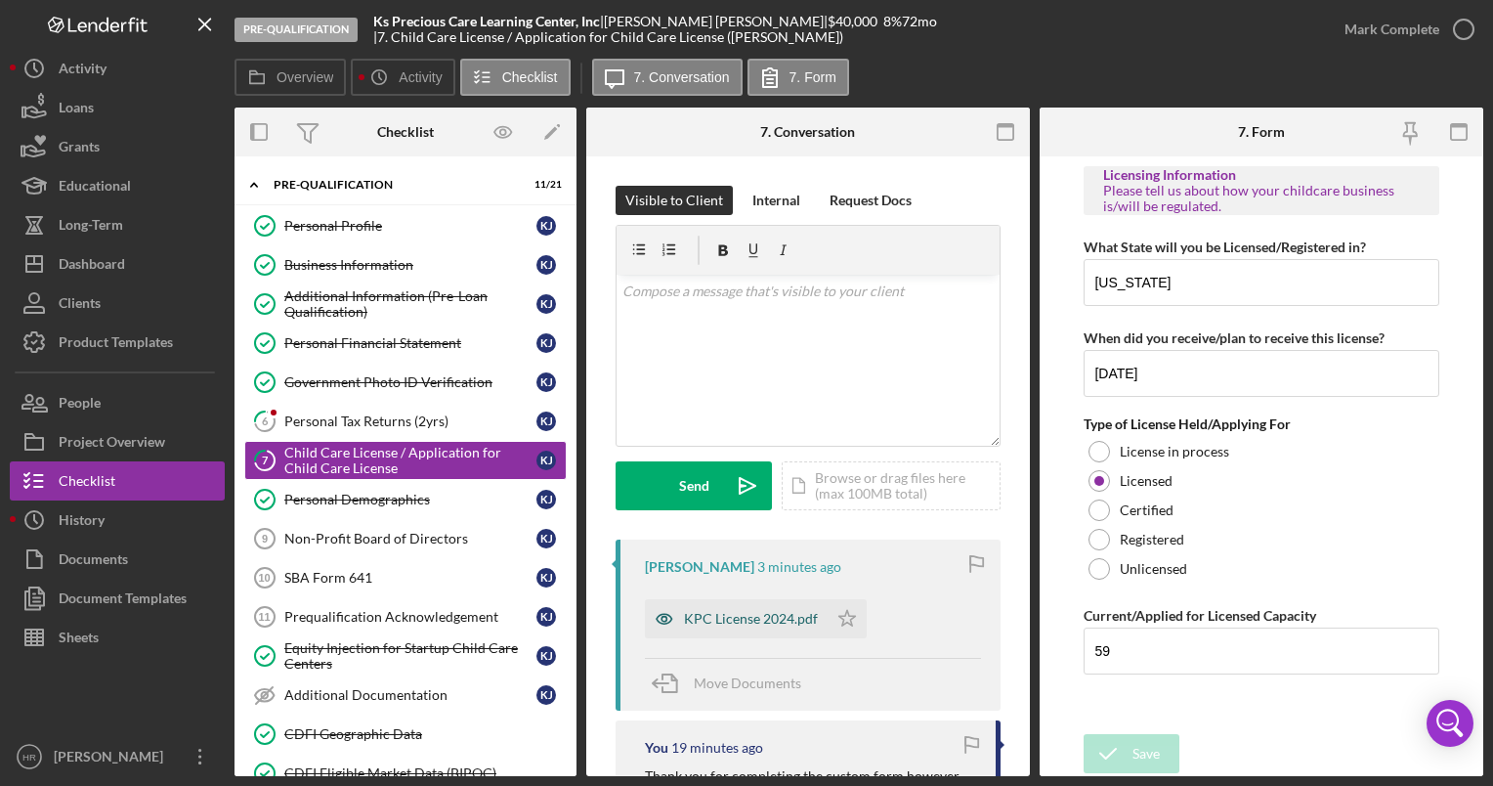
click at [762, 624] on div "KPC License 2024.pdf" at bounding box center [751, 619] width 134 height 16
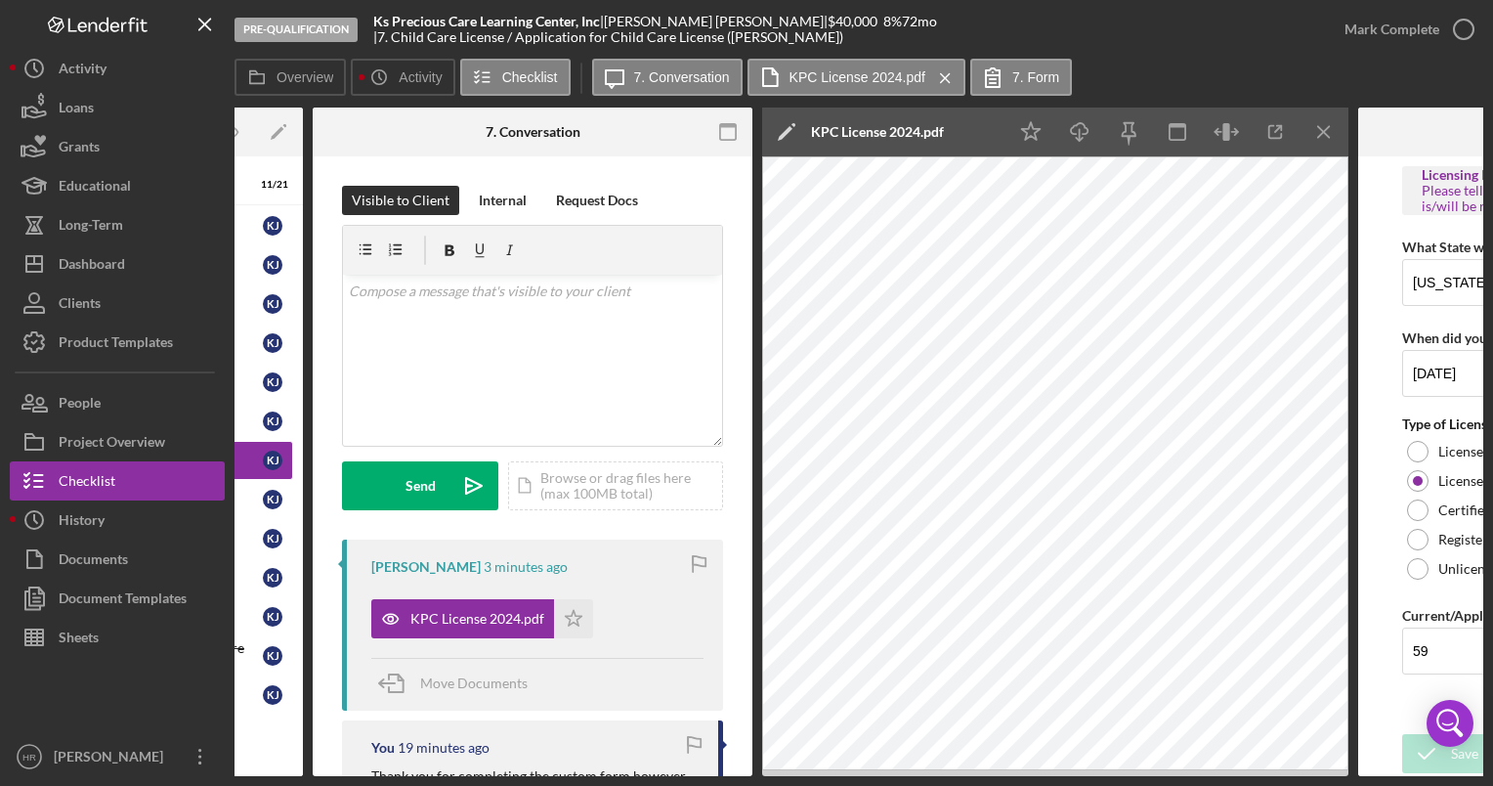
scroll to position [0, 289]
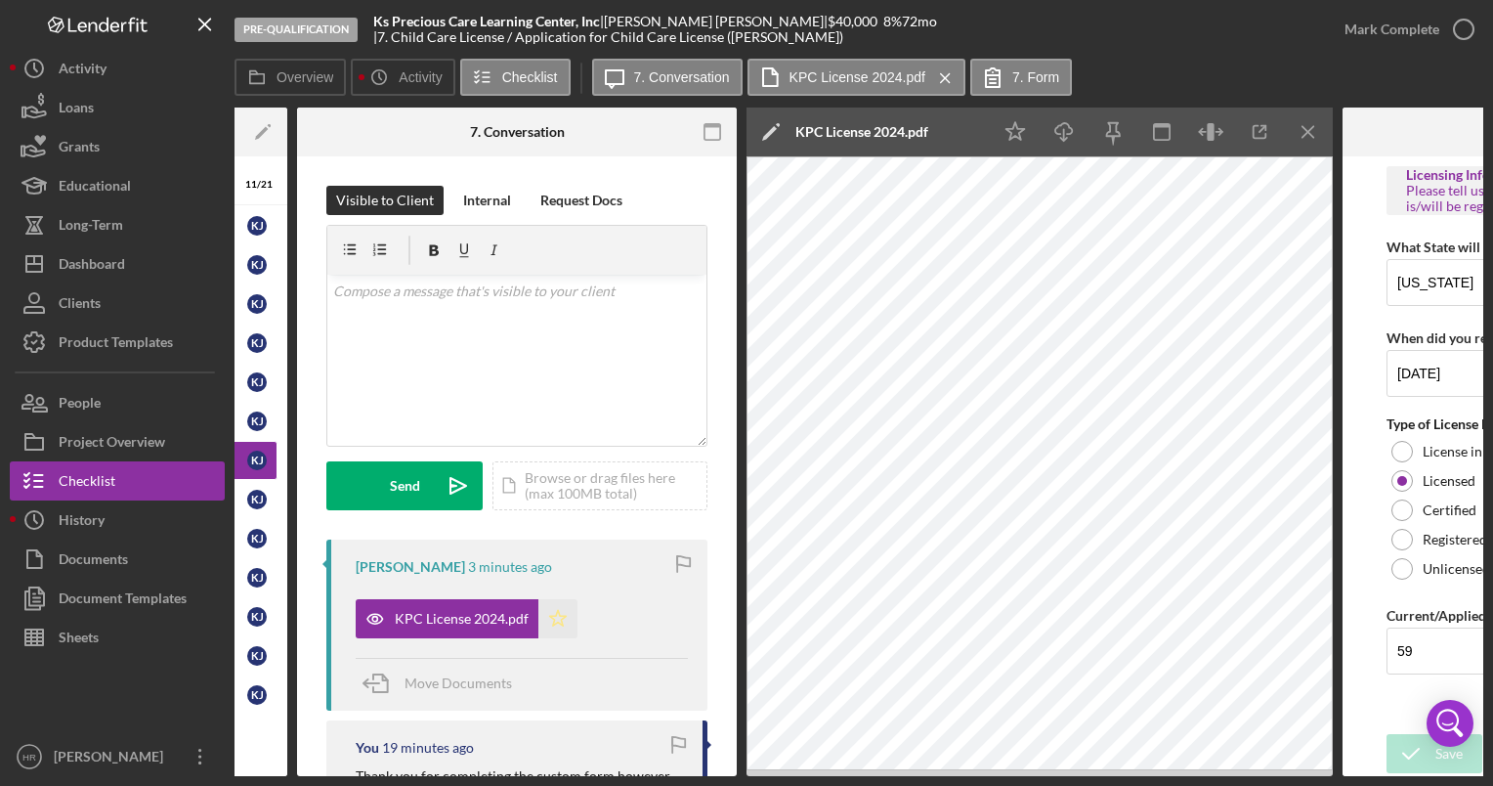
click at [557, 614] on polygon "button" at bounding box center [558, 618] width 17 height 16
drag, startPoint x: 1454, startPoint y: 29, endPoint x: 1342, endPoint y: 74, distance: 120.1
click at [0, 0] on icon "button" at bounding box center [0, 0] width 0 height 0
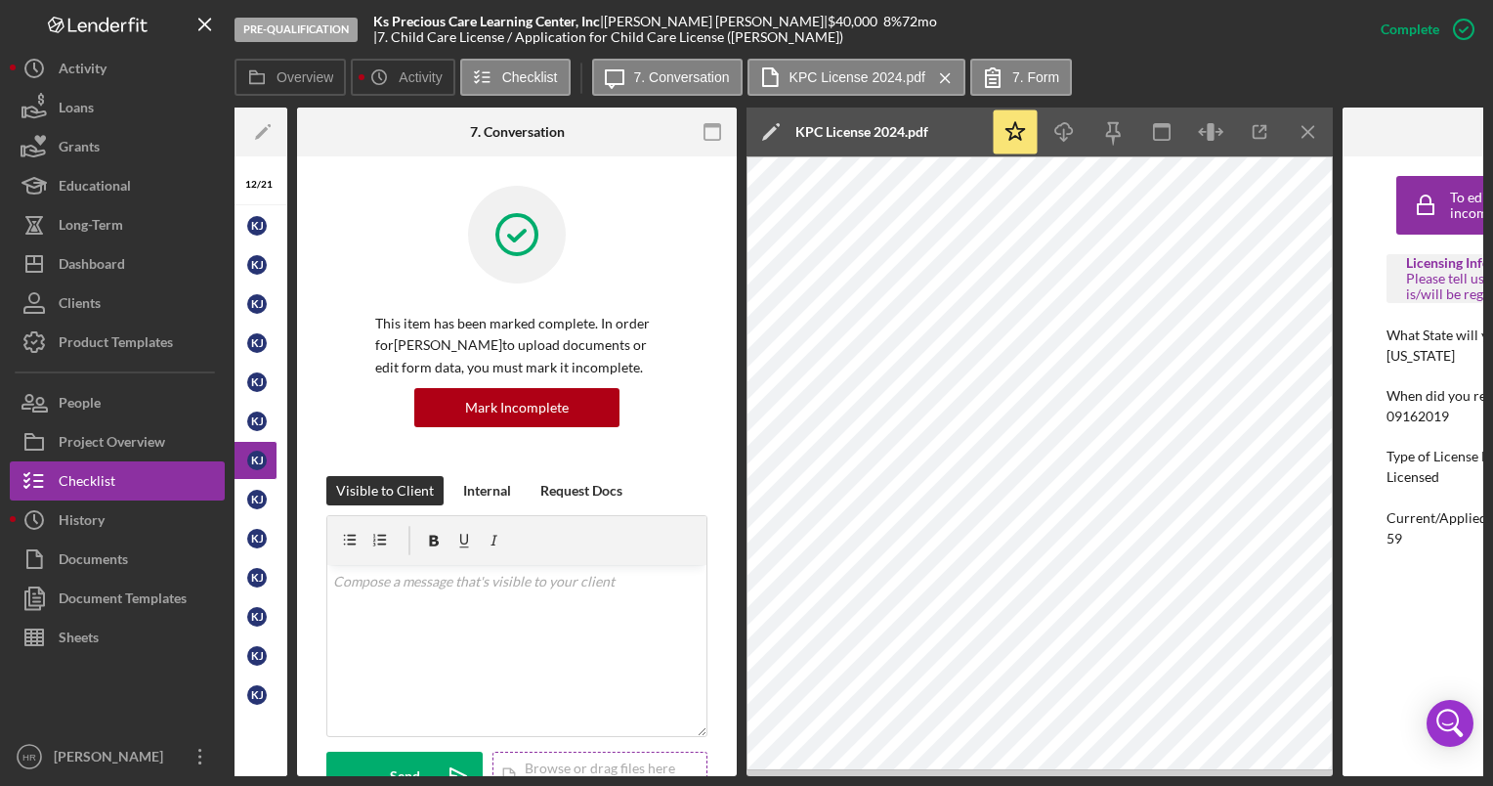
click at [512, 770] on div "Icon/Document Browse or drag files here (max 100MB total) Tap to choose files o…" at bounding box center [599, 775] width 215 height 49
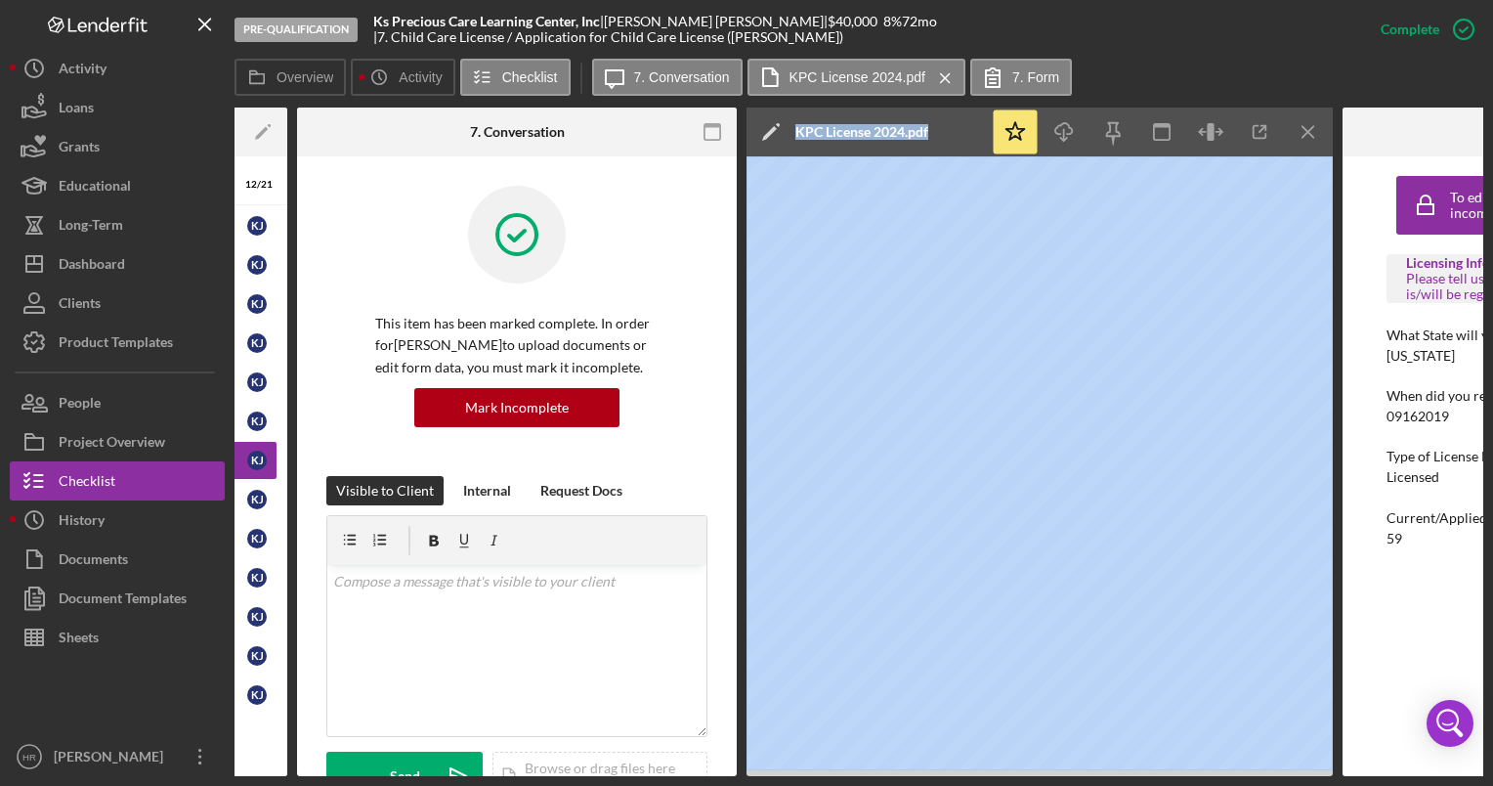
drag, startPoint x: 801, startPoint y: 778, endPoint x: 672, endPoint y: 785, distance: 129.2
click at [672, 785] on div "Pre-Qualification Ks Precious Care Learning Center, Inc | [PERSON_NAME] | $40,0…" at bounding box center [746, 393] width 1493 height 786
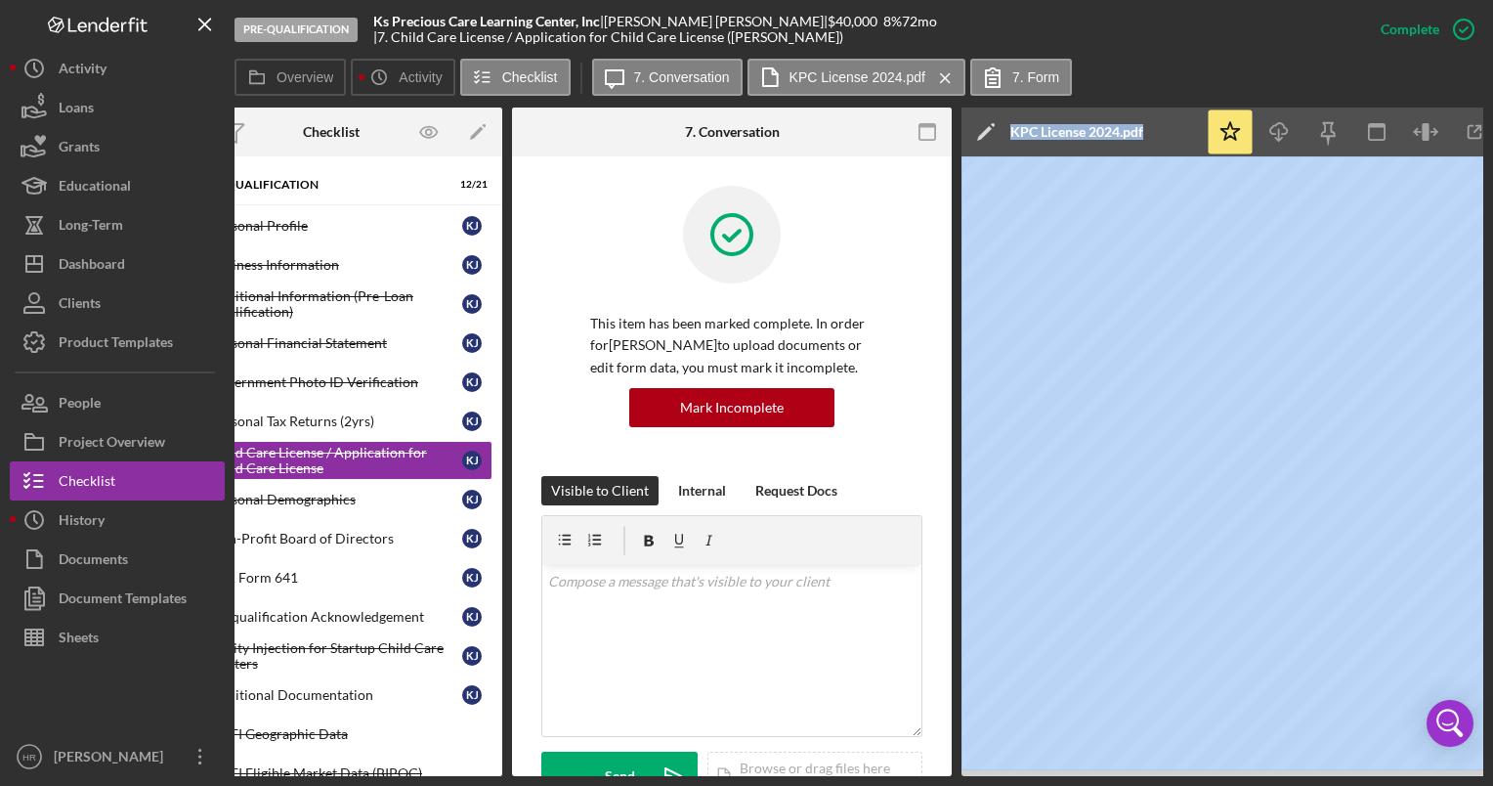
scroll to position [0, 0]
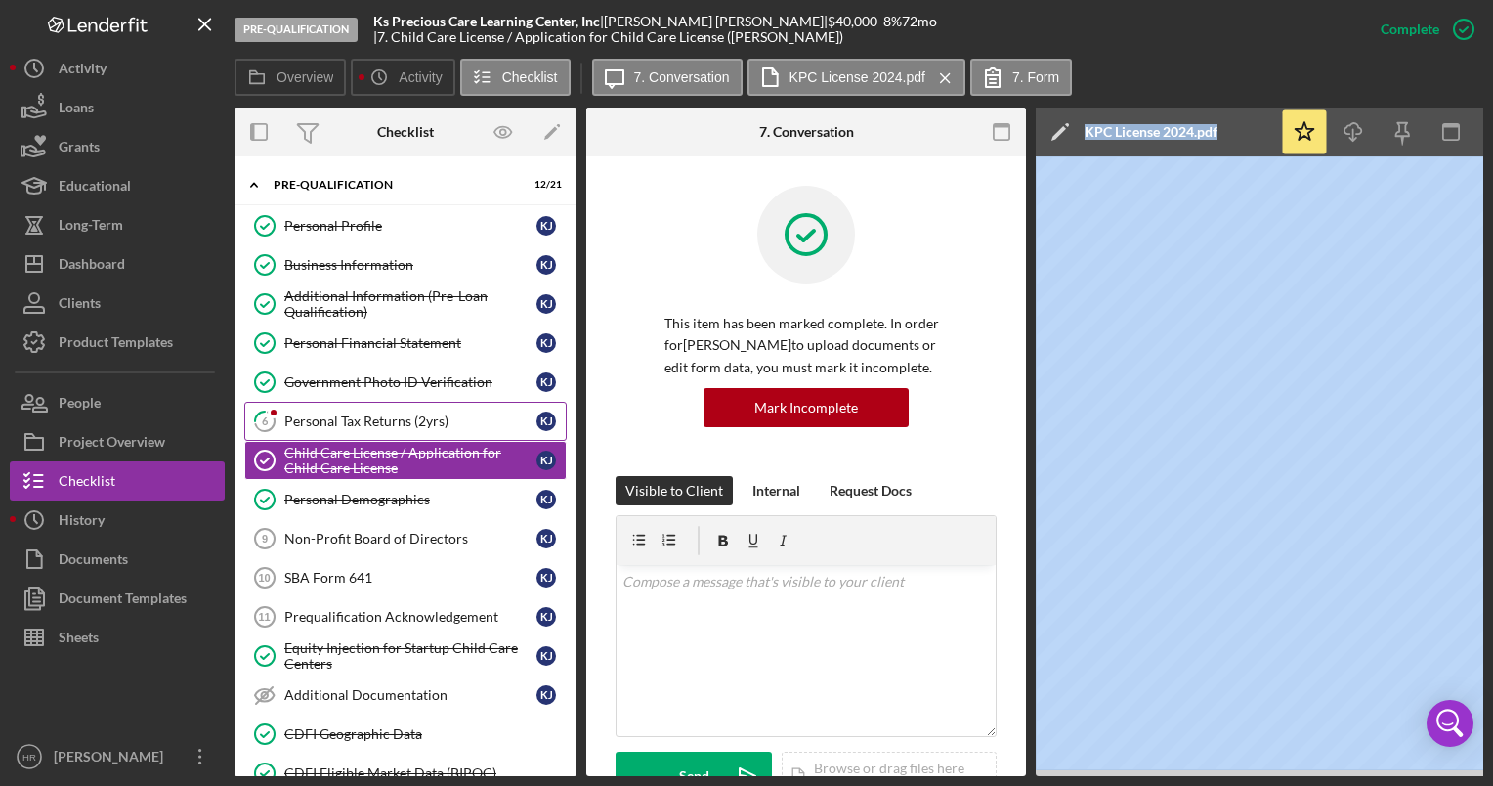
click at [360, 423] on div "Personal Tax Returns (2yrs)" at bounding box center [410, 421] width 252 height 16
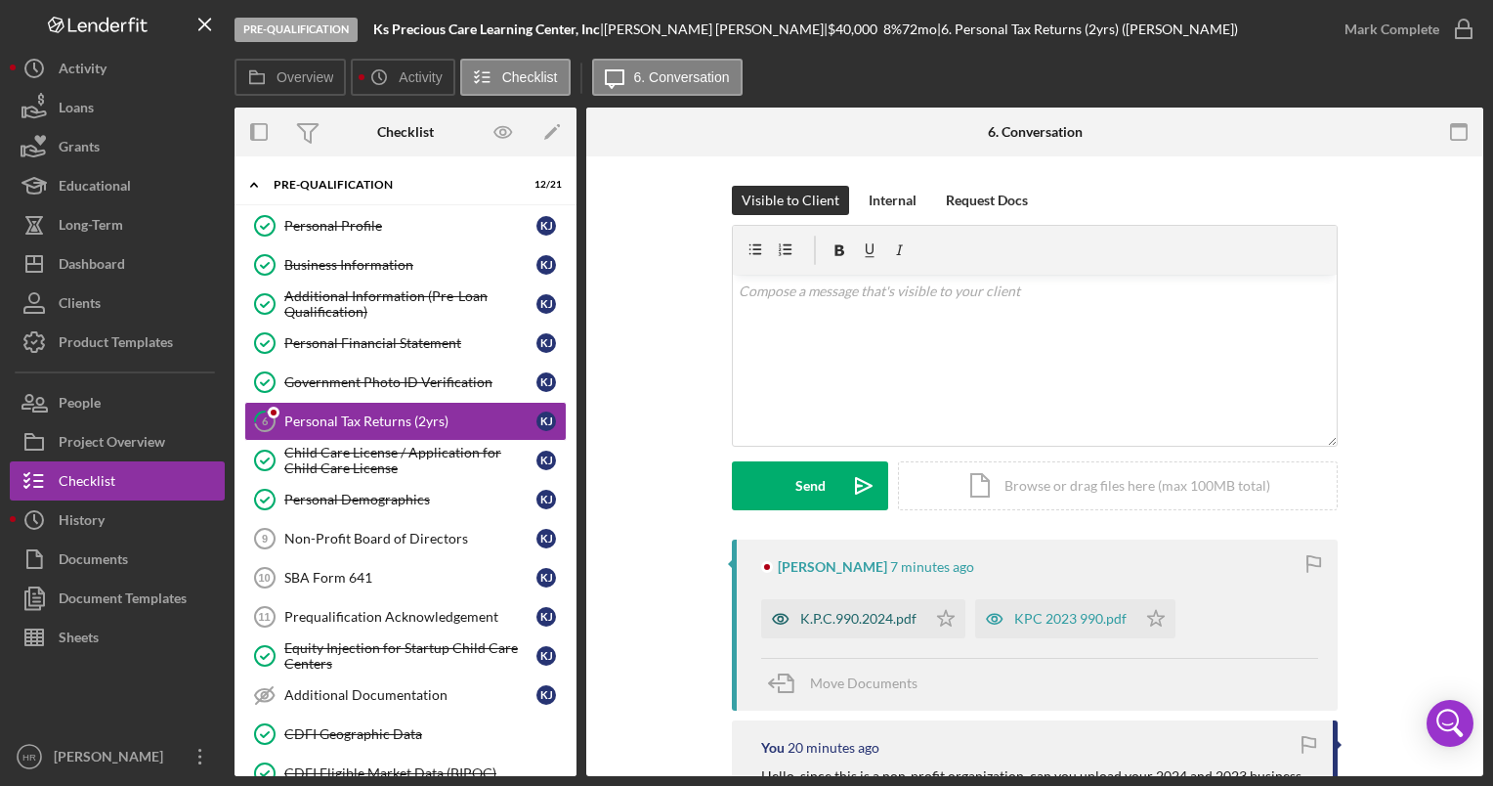
click at [862, 621] on div "K.P.C.990.2024.pdf" at bounding box center [858, 619] width 116 height 16
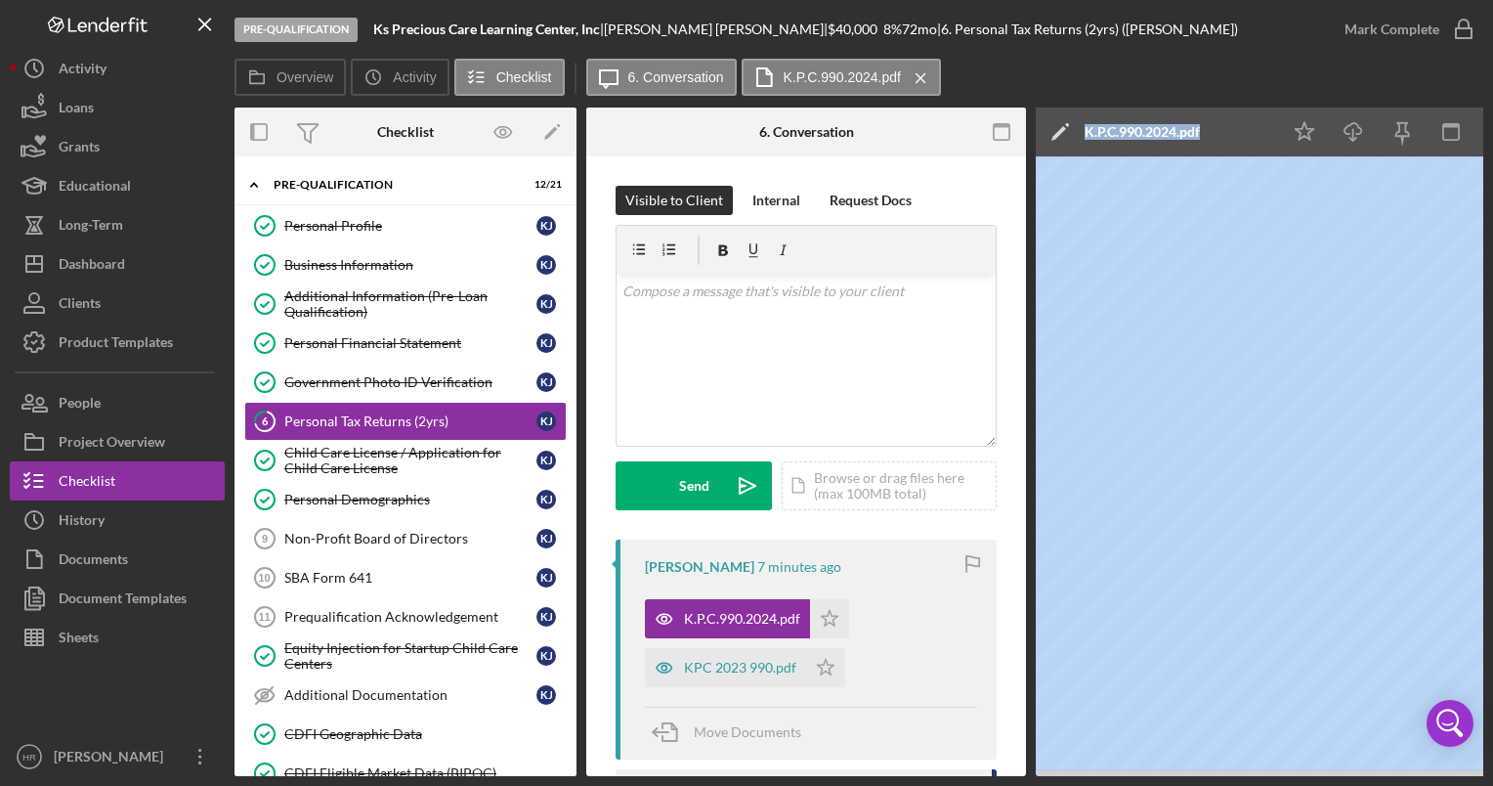
drag, startPoint x: 961, startPoint y: 775, endPoint x: 1042, endPoint y: 771, distance: 80.2
click at [1042, 771] on div "Overview Internal Workflow Stage Pre-Qualification Icon/Dropdown Arrow Archive …" at bounding box center [858, 441] width 1249 height 668
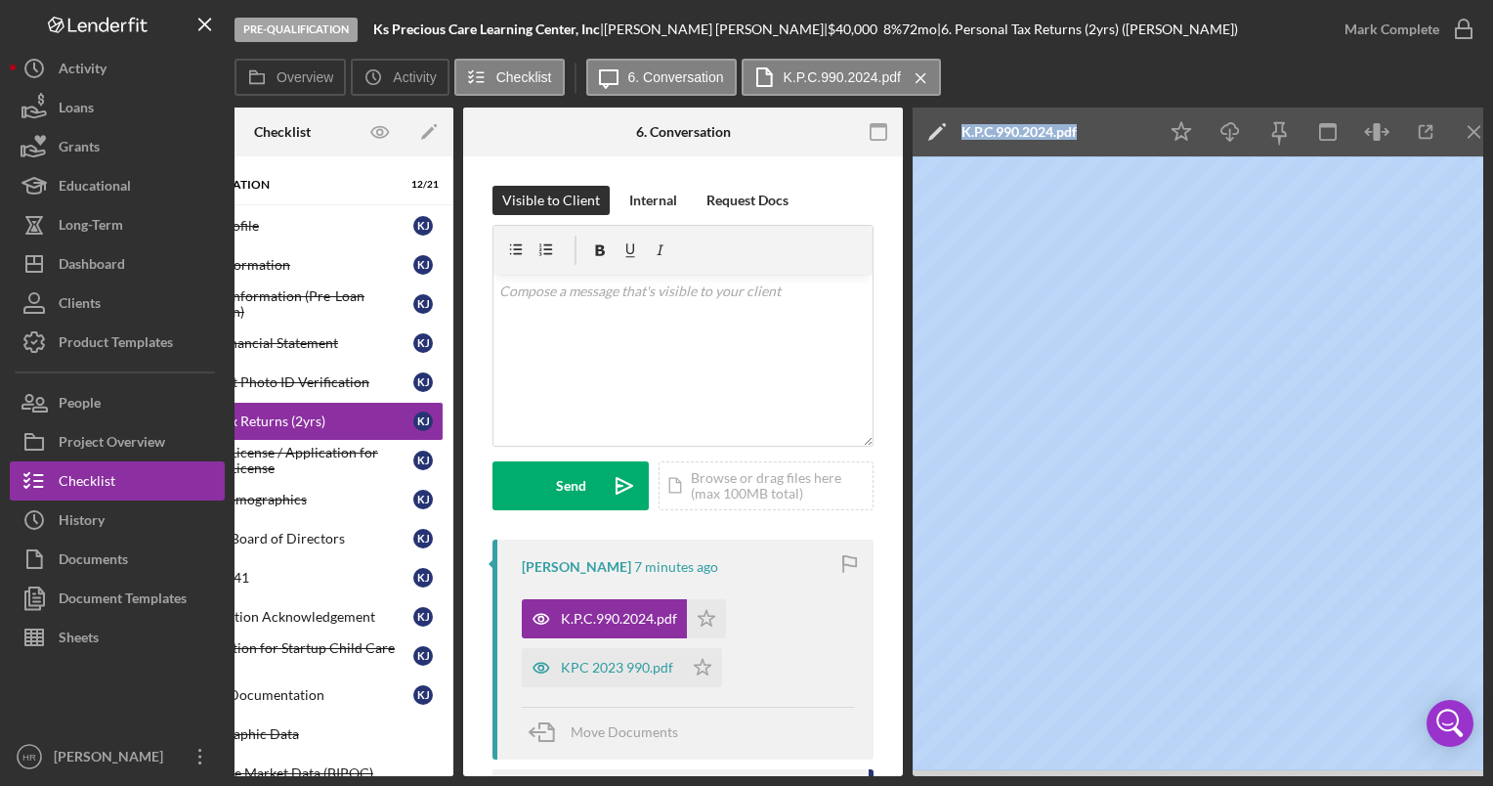
scroll to position [0, 138]
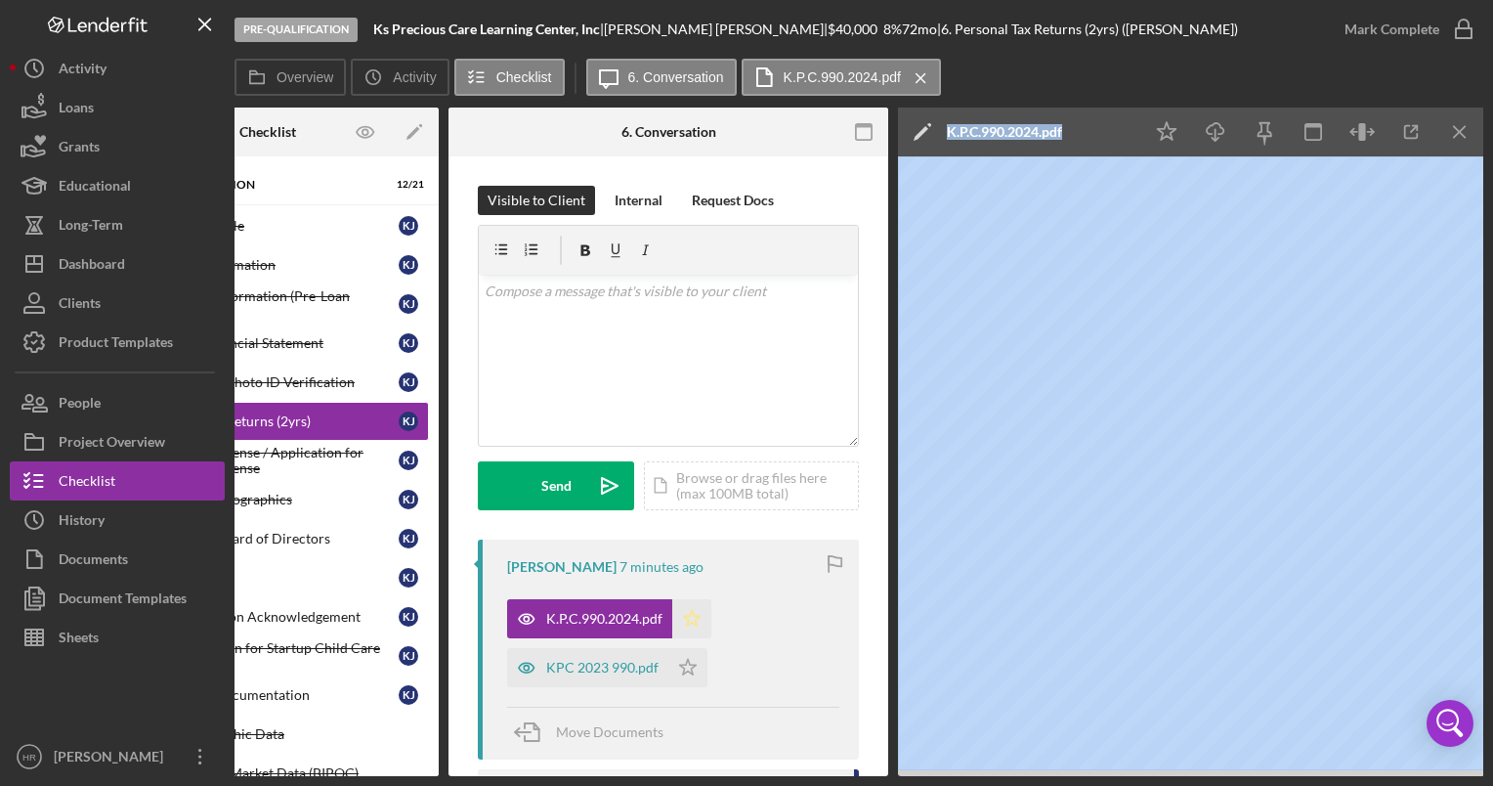
click at [674, 619] on icon "Icon/Star" at bounding box center [691, 618] width 39 height 39
click at [685, 660] on polygon "button" at bounding box center [688, 667] width 17 height 16
click at [1462, 32] on icon "button" at bounding box center [1463, 29] width 49 height 49
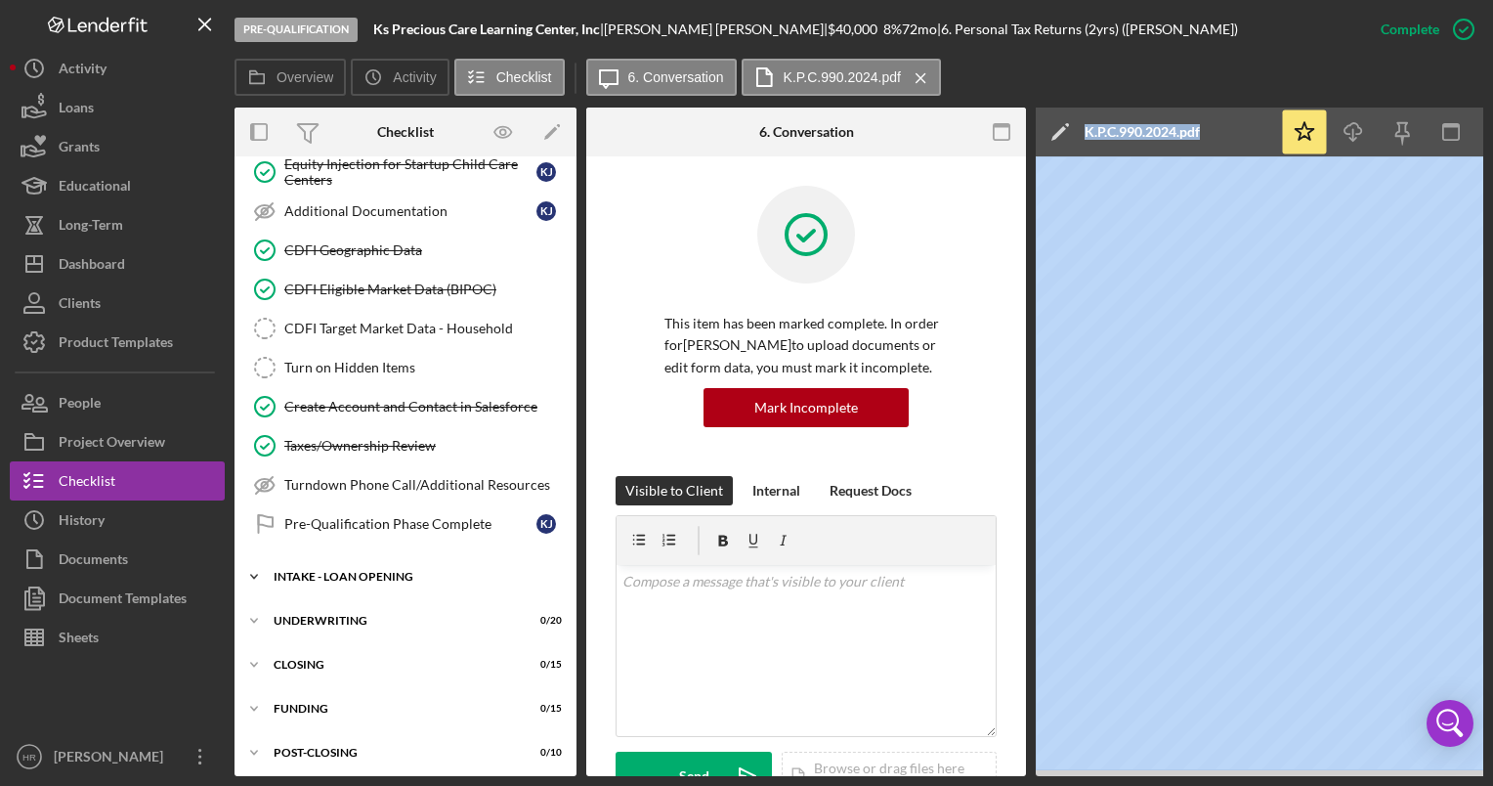
scroll to position [487, 0]
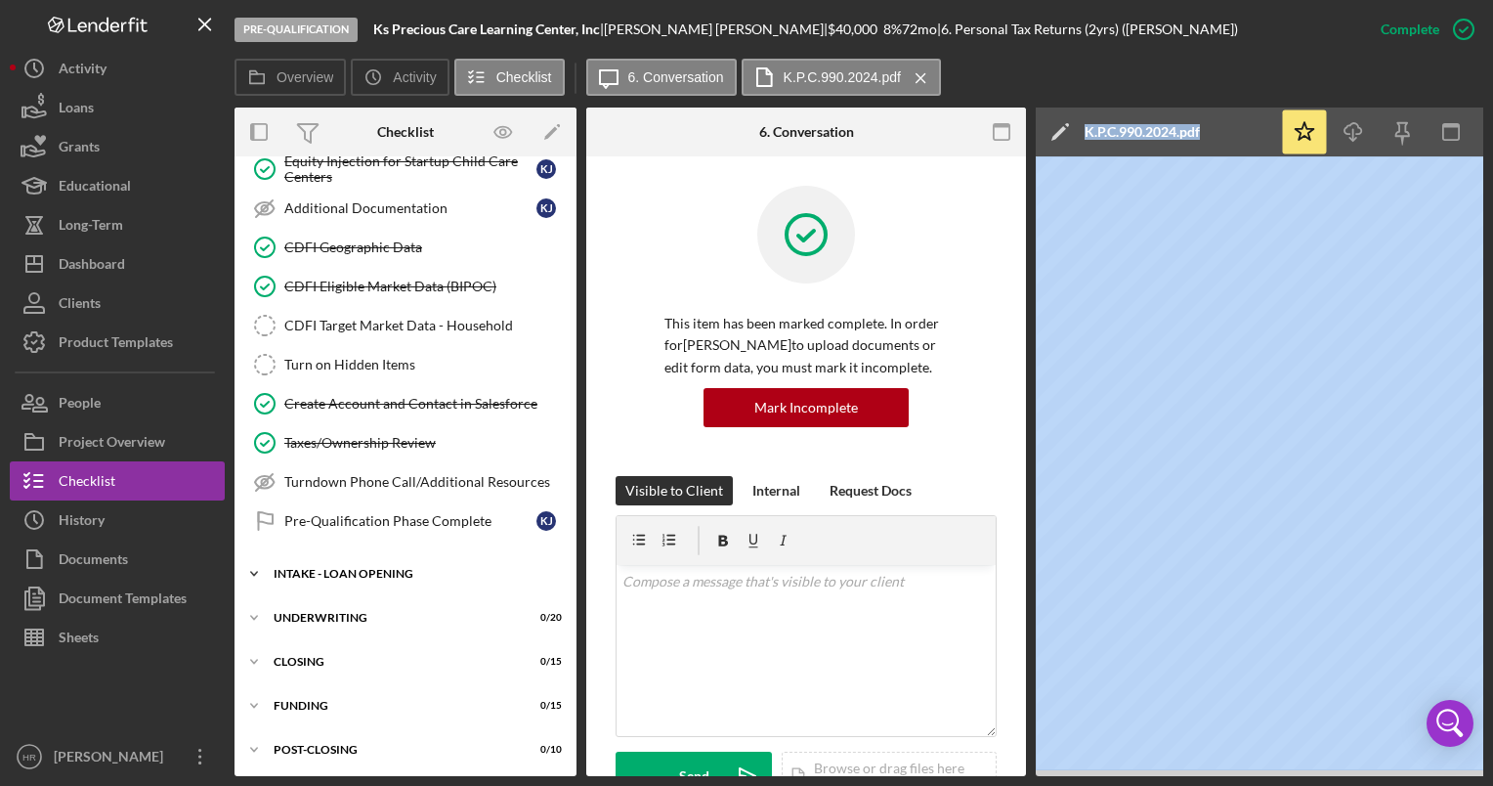
click at [336, 568] on div "INTAKE - LOAN OPENING" at bounding box center [413, 574] width 278 height 12
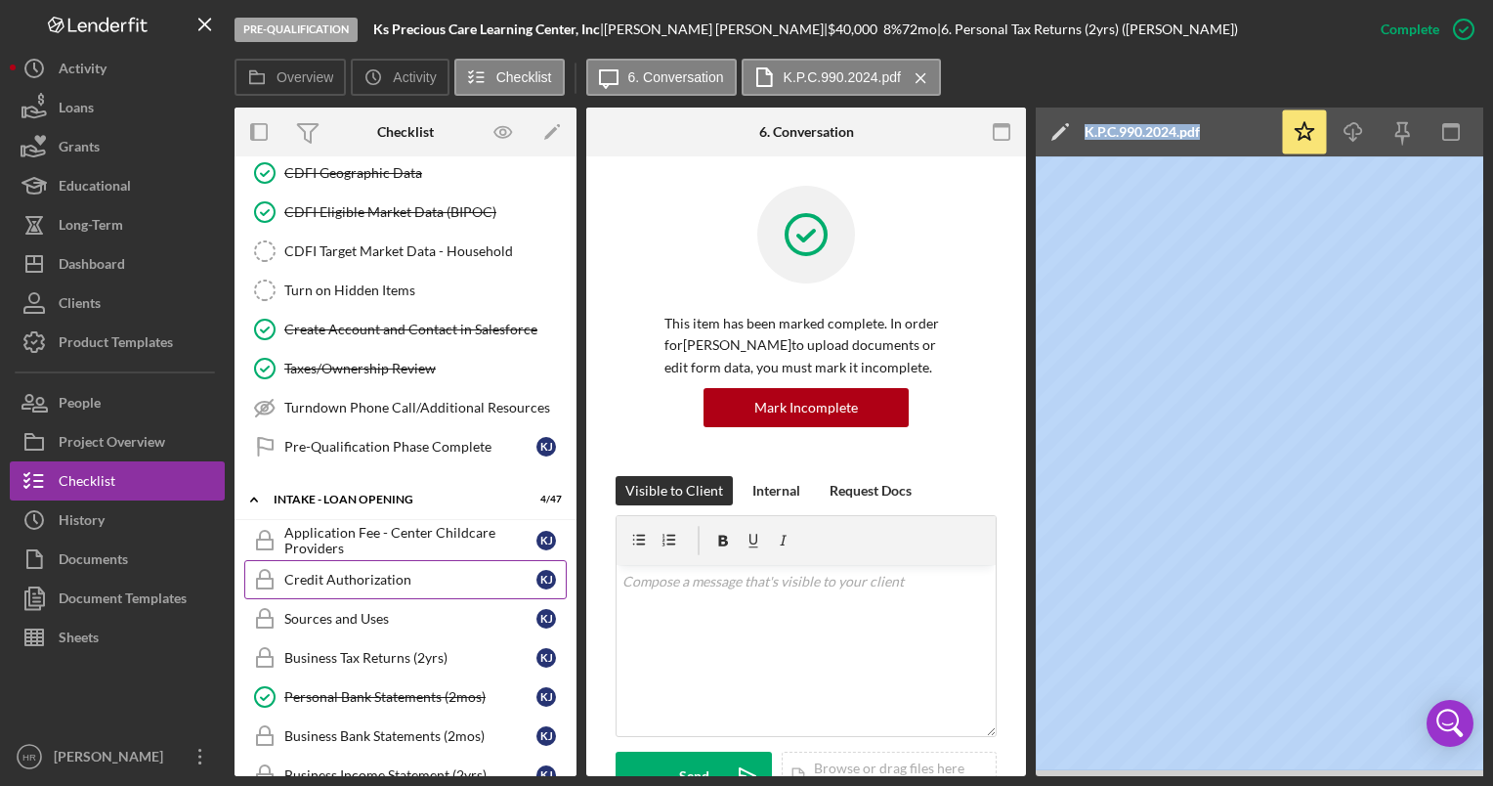
scroll to position [682, 0]
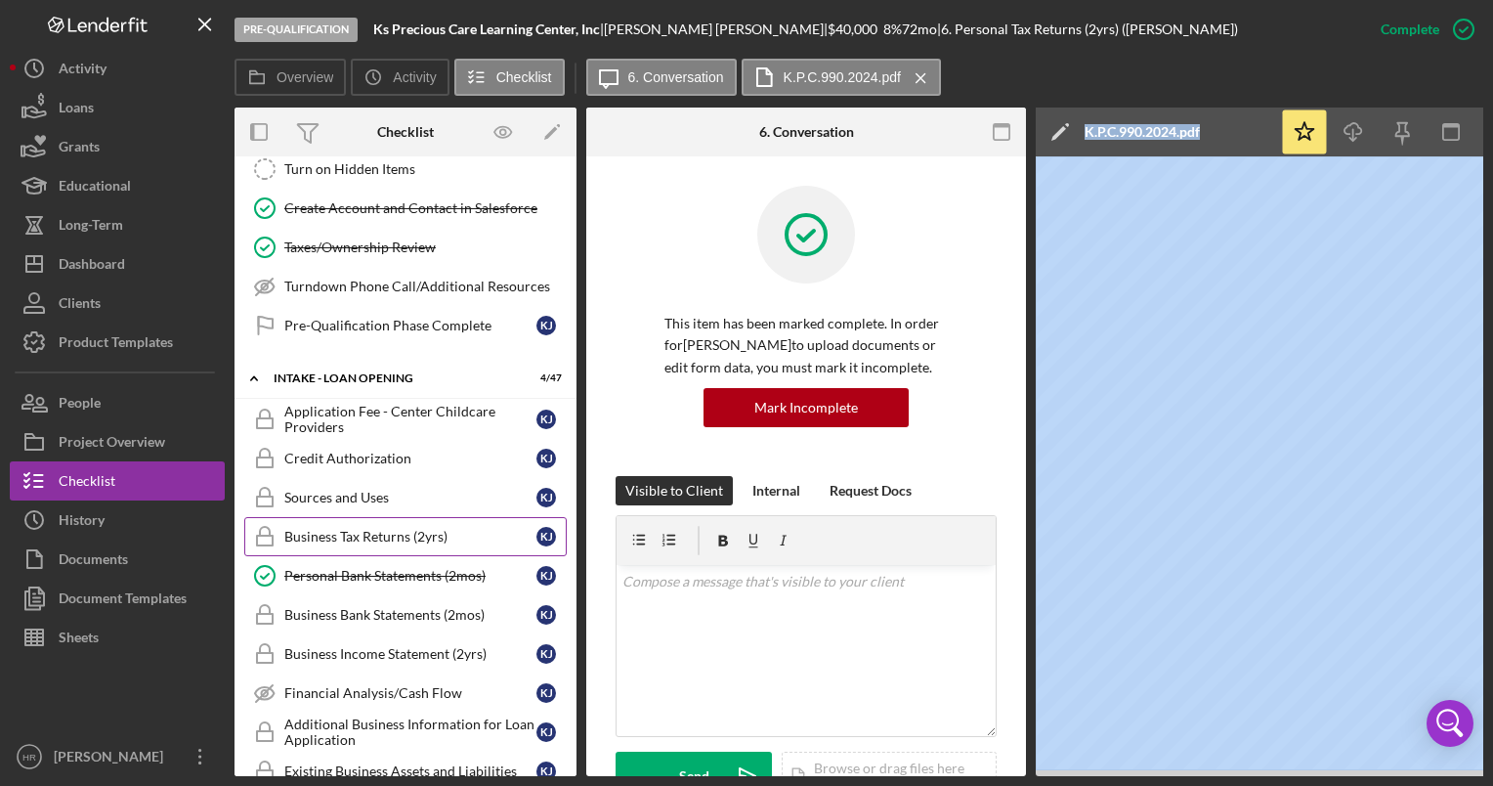
click at [337, 532] on div "Business Tax Returns (2yrs)" at bounding box center [410, 537] width 252 height 16
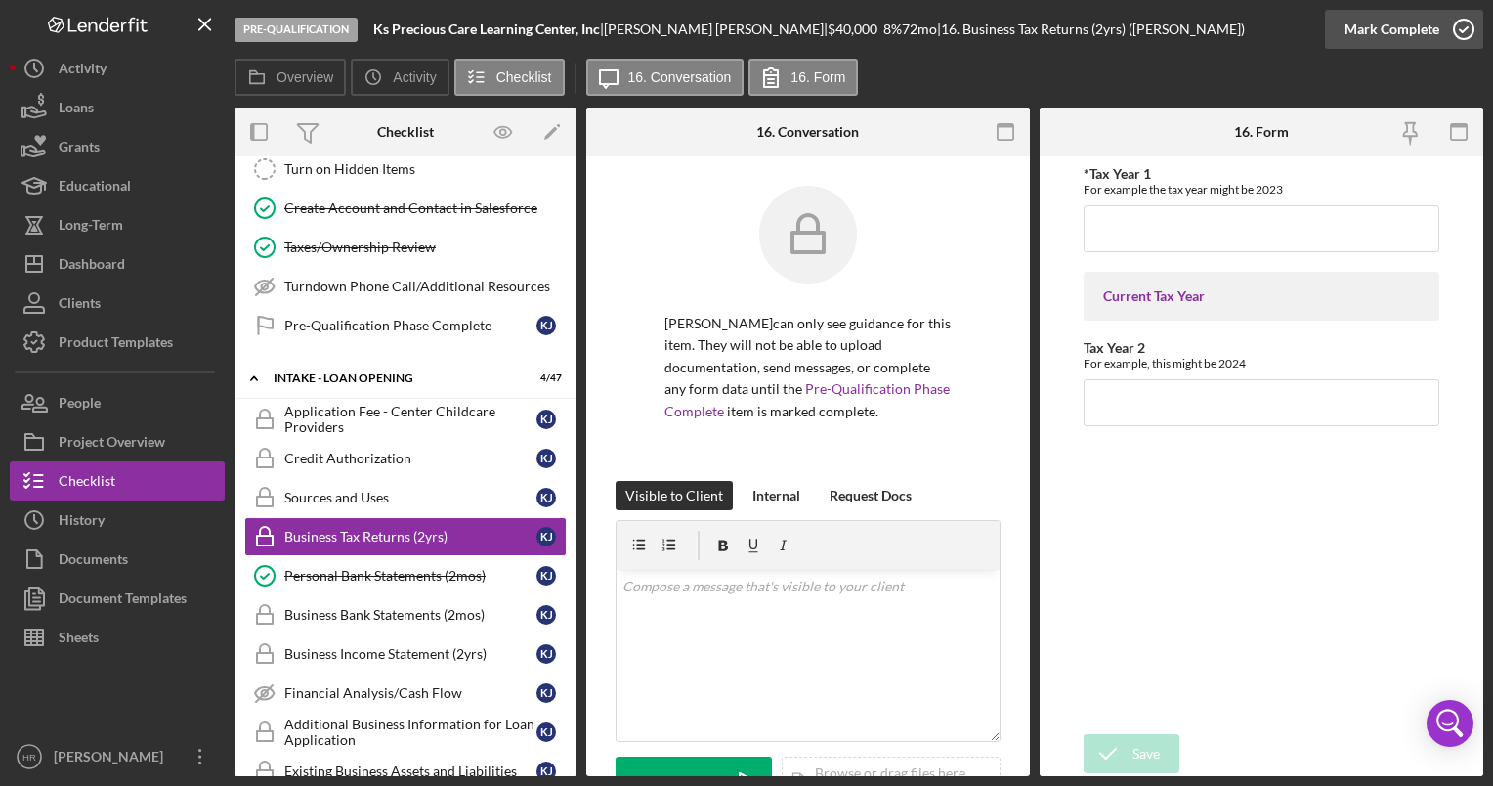
click at [1452, 27] on icon "button" at bounding box center [1463, 29] width 49 height 49
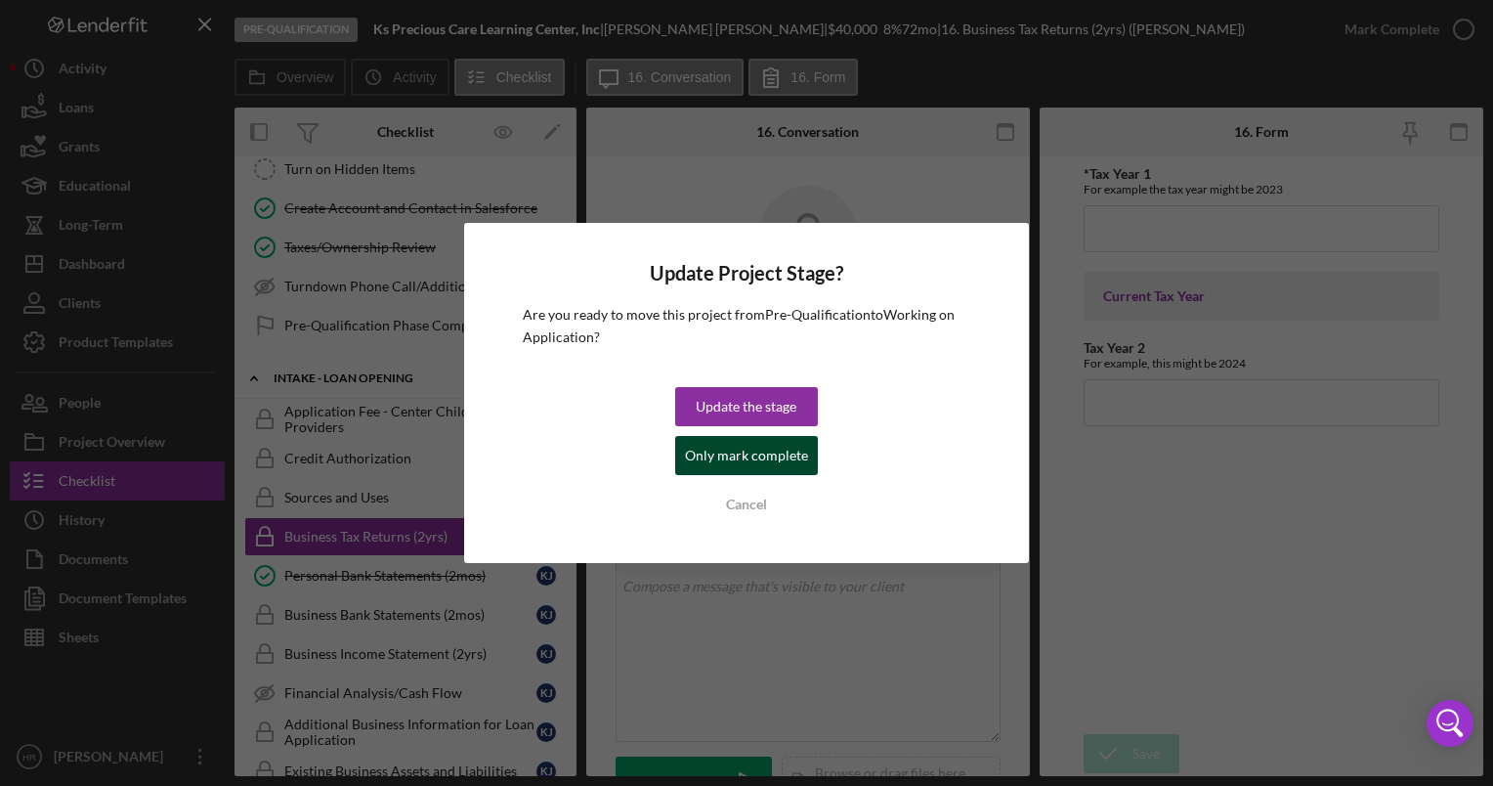
click at [736, 454] on div "Only mark complete" at bounding box center [746, 455] width 123 height 39
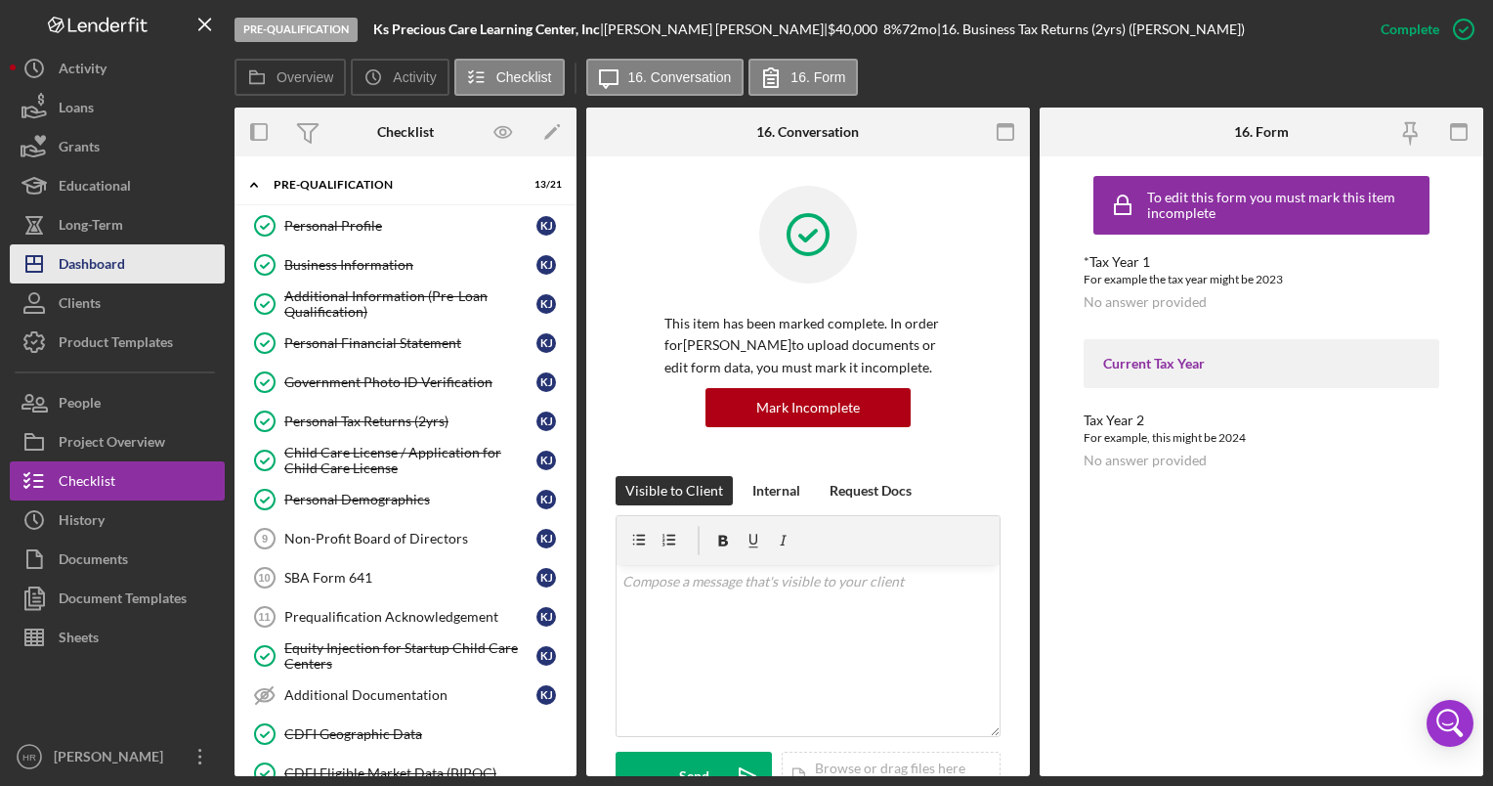
click at [99, 266] on div "Dashboard" at bounding box center [92, 266] width 66 height 44
